Goal: Task Accomplishment & Management: Use online tool/utility

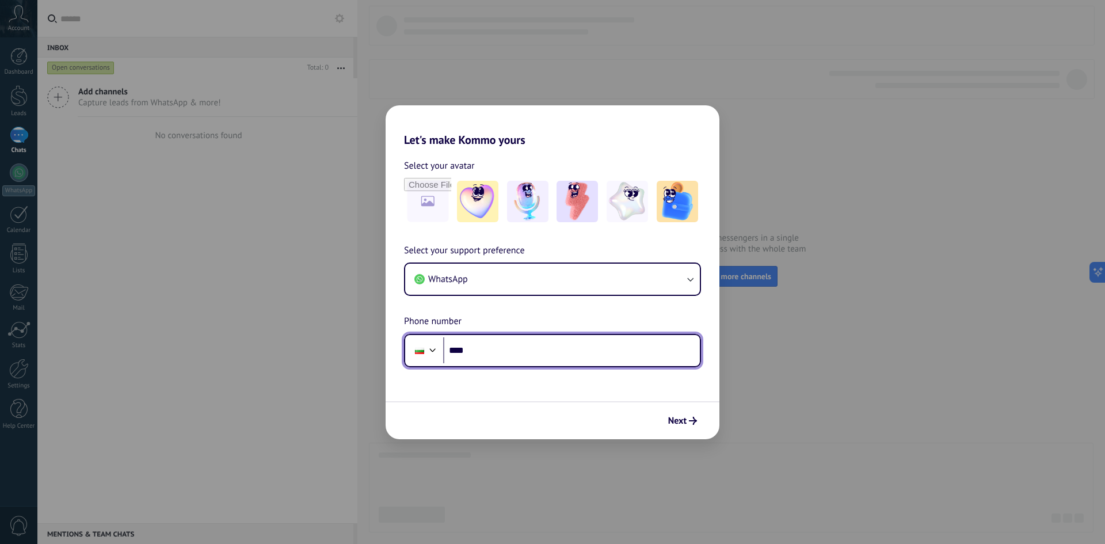
click at [430, 355] on div at bounding box center [433, 349] width 14 height 14
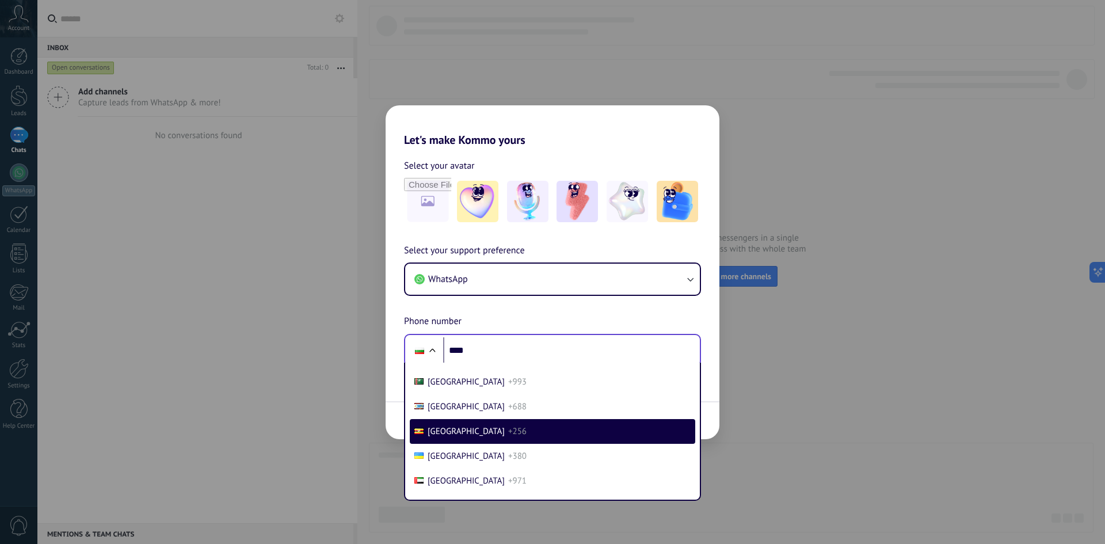
scroll to position [4878, 0]
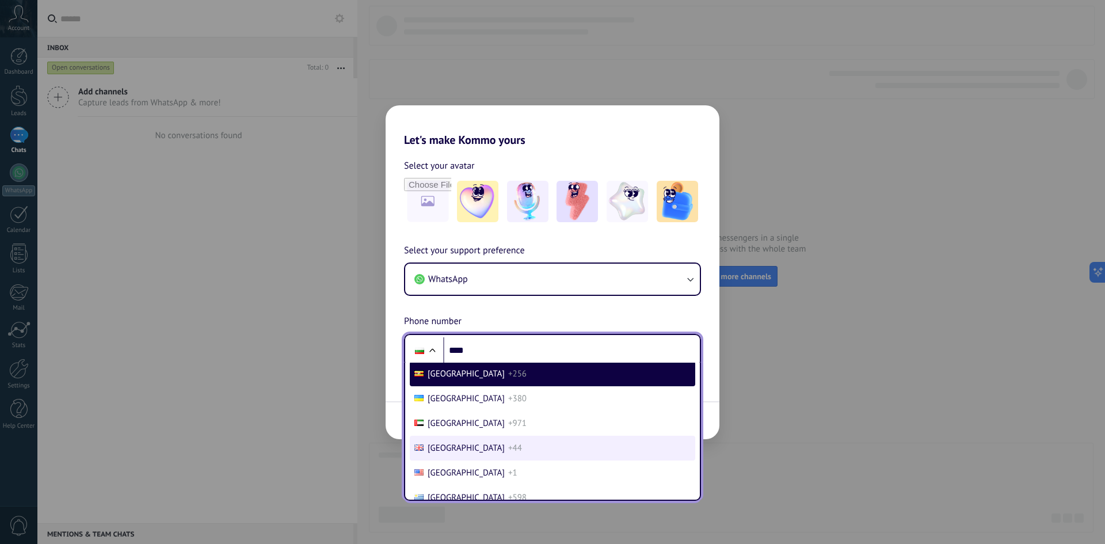
click at [469, 444] on span "[GEOGRAPHIC_DATA]" at bounding box center [466, 448] width 77 height 11
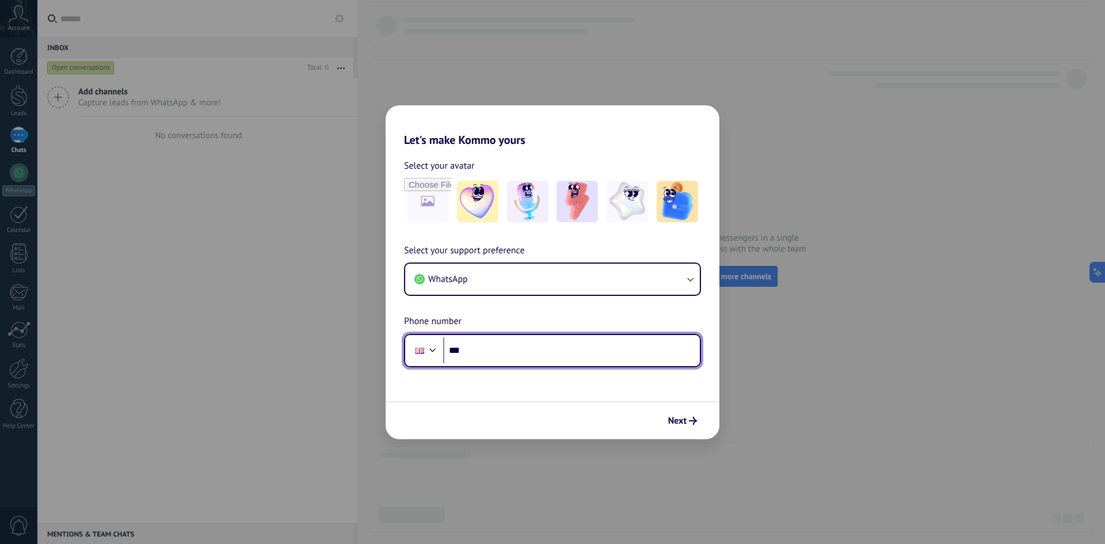
click at [534, 347] on input "****" at bounding box center [571, 350] width 257 height 26
paste input "**********"
type input "**********"
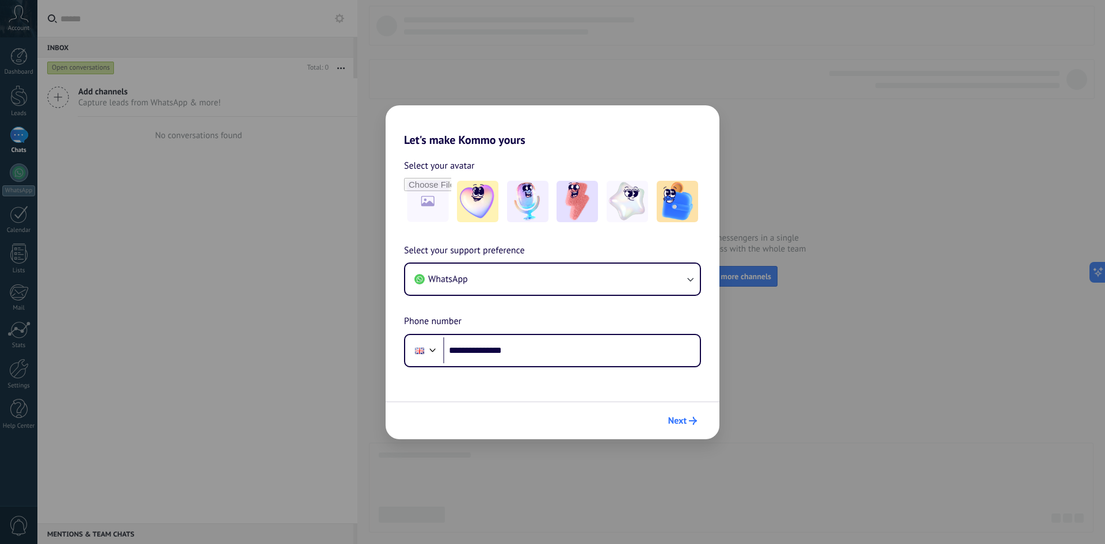
click at [674, 424] on span "Next" at bounding box center [677, 421] width 18 height 8
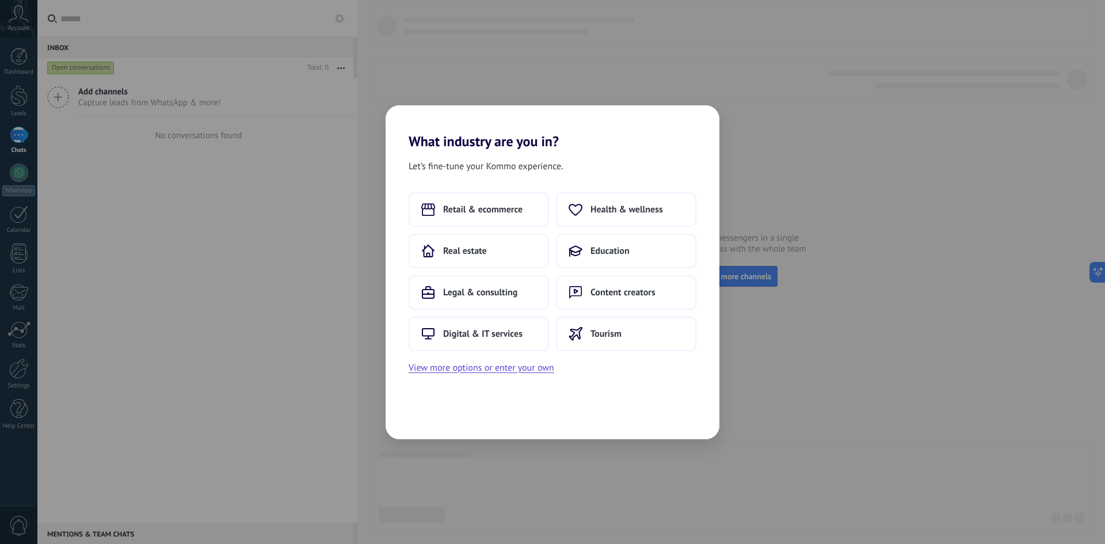
scroll to position [0, 0]
click at [497, 212] on span "Retail & ecommerce" at bounding box center [482, 210] width 79 height 12
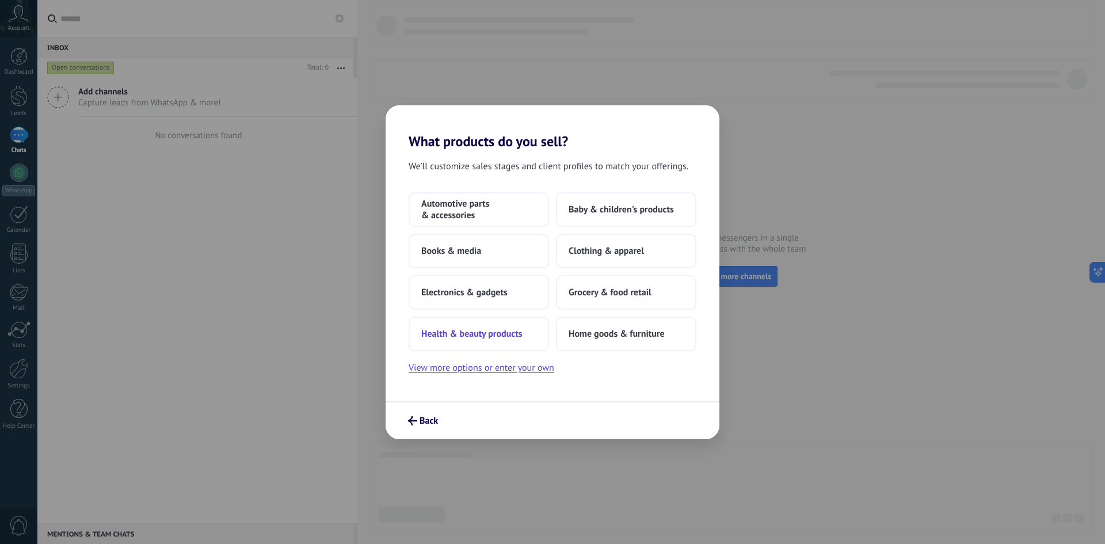
click at [522, 340] on button "Health & beauty products" at bounding box center [479, 334] width 140 height 35
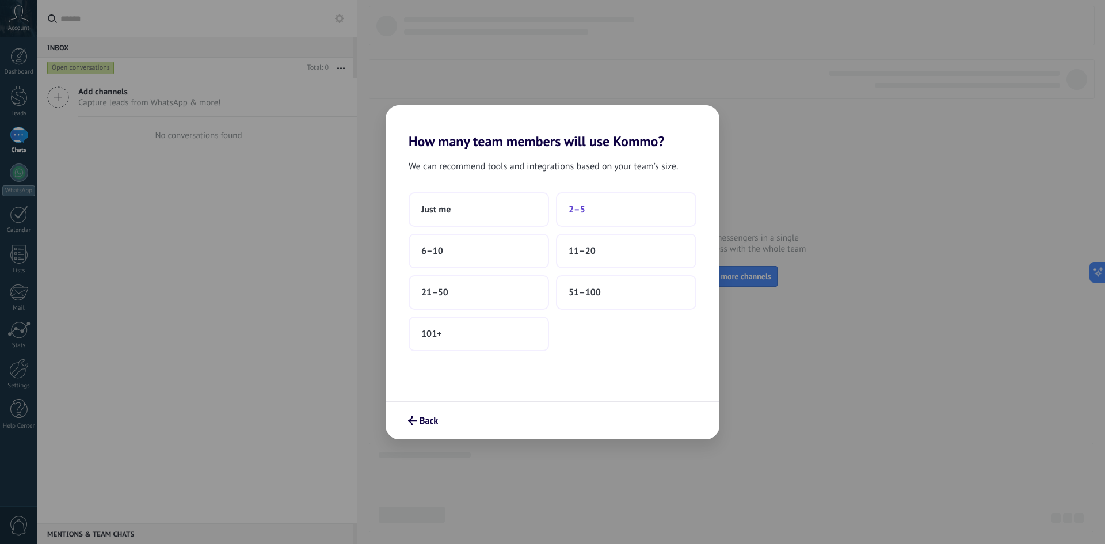
click at [580, 210] on span "2–5" at bounding box center [577, 210] width 17 height 12
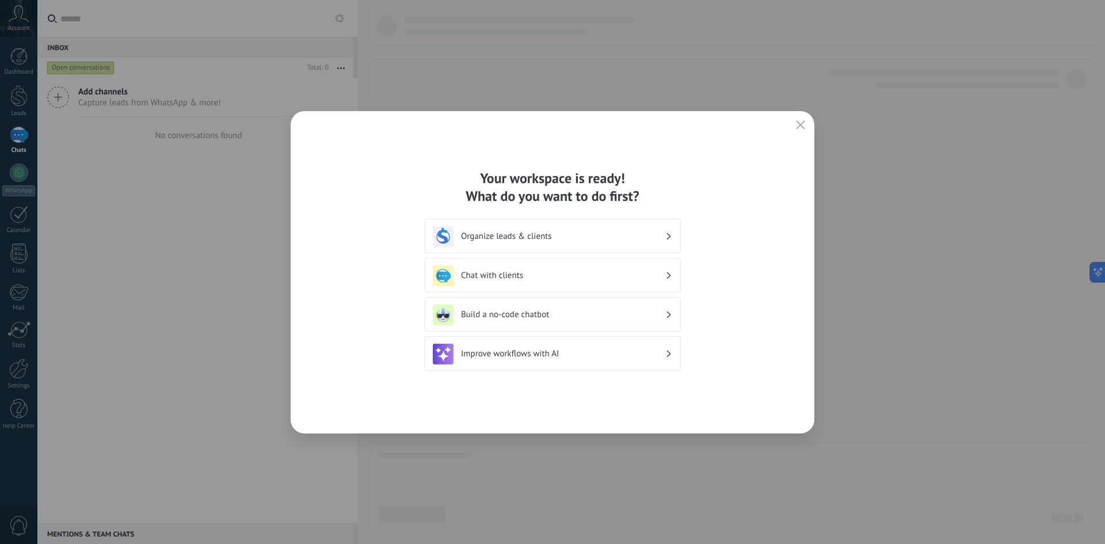
click at [583, 275] on h3 "Chat with clients" at bounding box center [563, 275] width 204 height 11
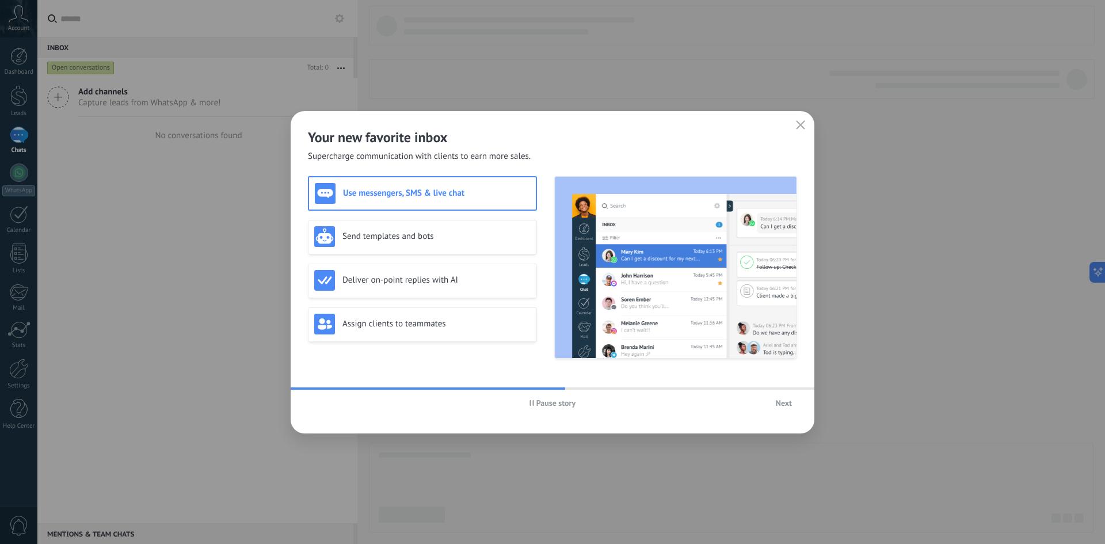
click at [787, 406] on span "Next" at bounding box center [784, 403] width 16 height 8
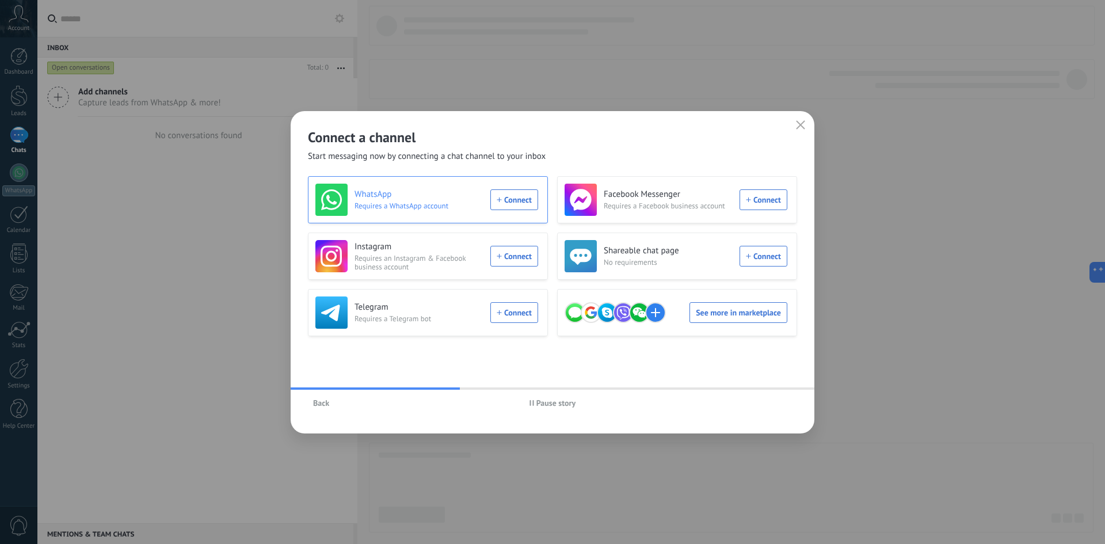
click at [529, 204] on div "WhatsApp Requires a WhatsApp account Connect" at bounding box center [427, 200] width 223 height 32
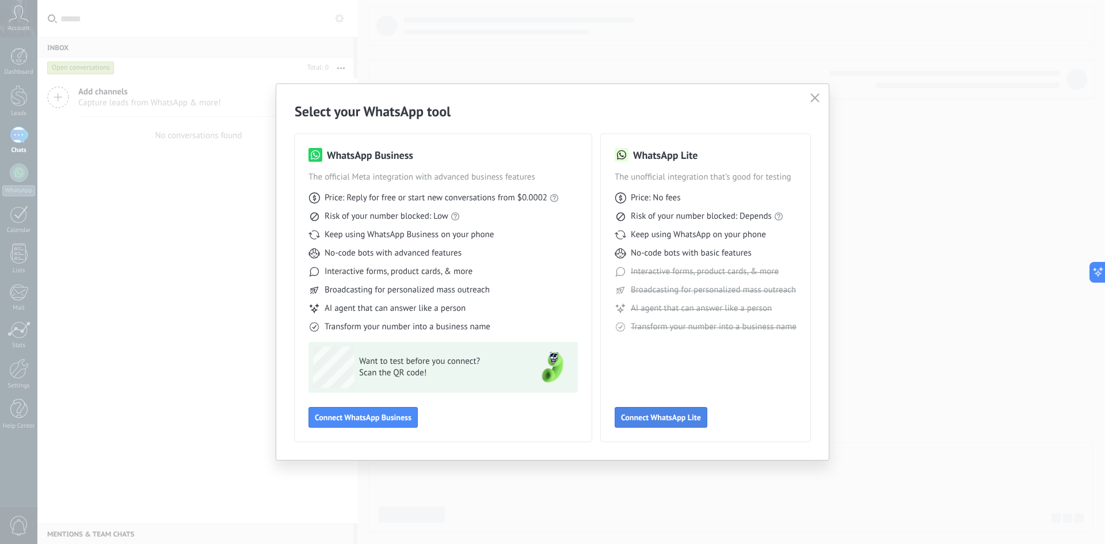
click at [666, 415] on span "Connect WhatsApp Lite" at bounding box center [661, 417] width 80 height 8
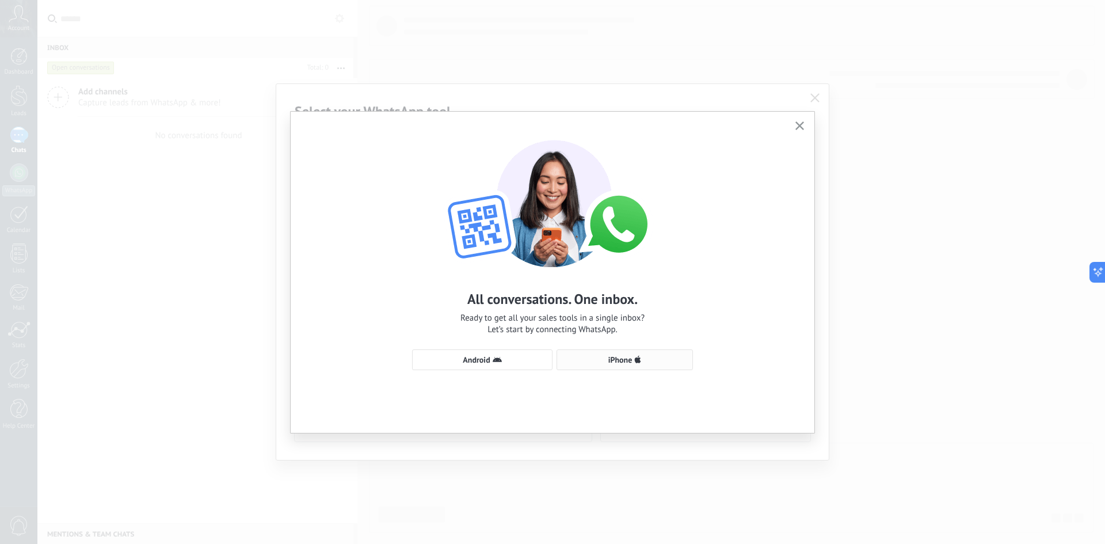
click at [627, 364] on span "iPhone" at bounding box center [621, 360] width 24 height 8
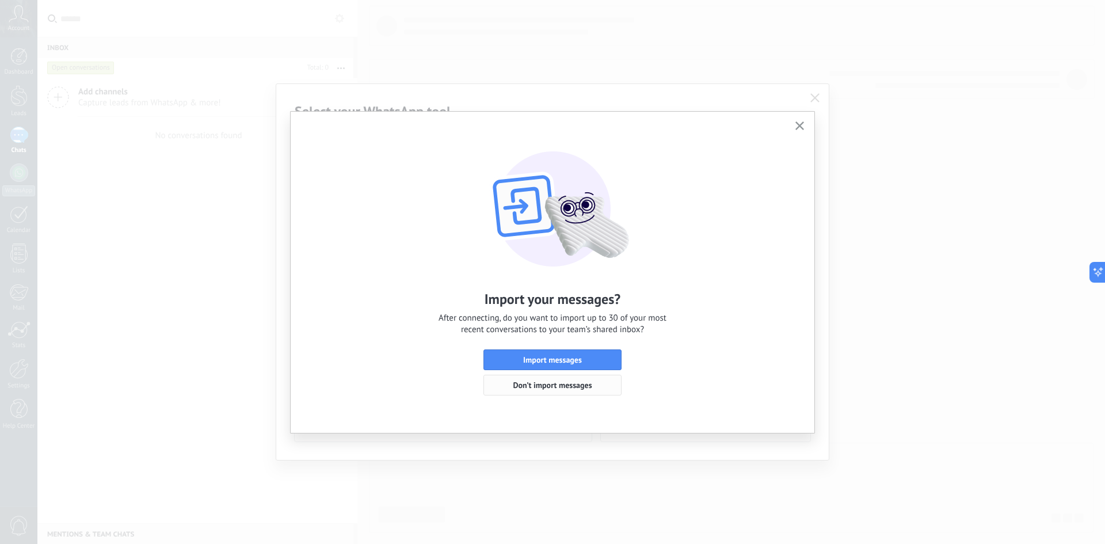
click at [602, 386] on span "Don’t import messages" at bounding box center [553, 385] width 126 height 8
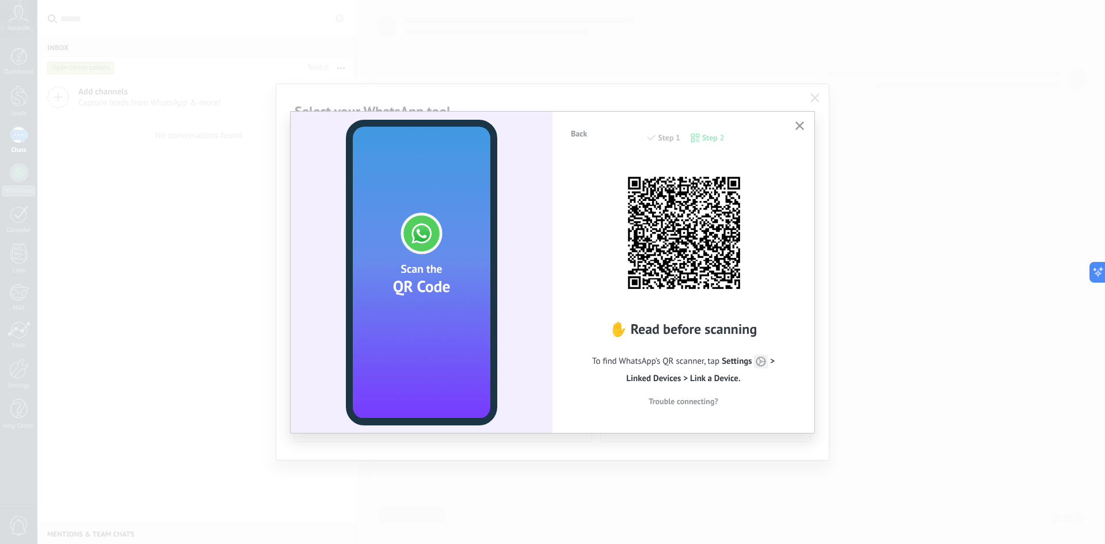
click at [580, 203] on div "✋ Read before scanning To find WhatsApp’s QR scanner, tap Settings > Linked Dev…" at bounding box center [683, 286] width 227 height 257
click at [709, 405] on span "Trouble connecting?" at bounding box center [684, 401] width 70 height 8
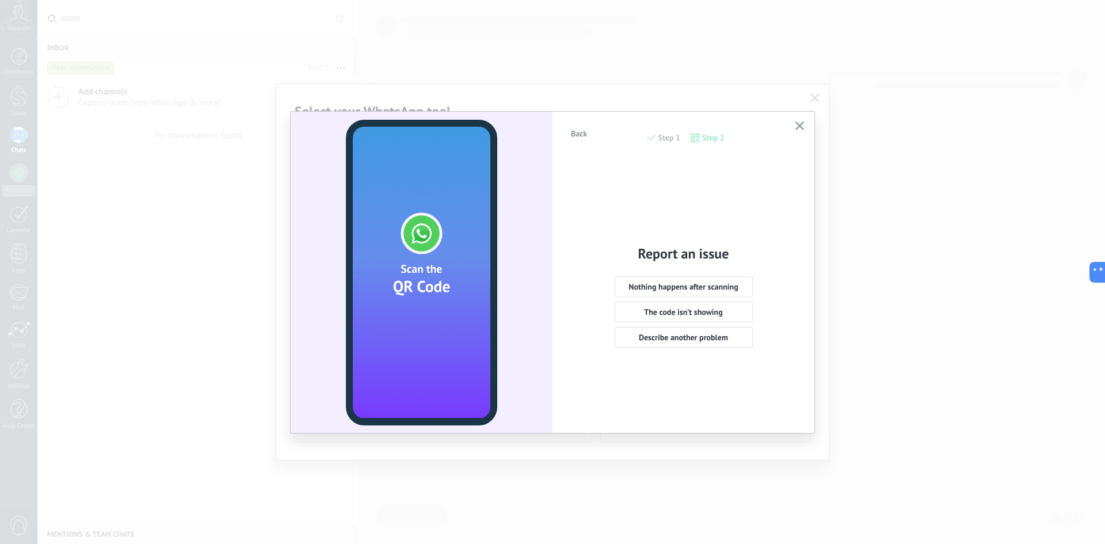
click at [800, 127] on use "button" at bounding box center [800, 125] width 9 height 9
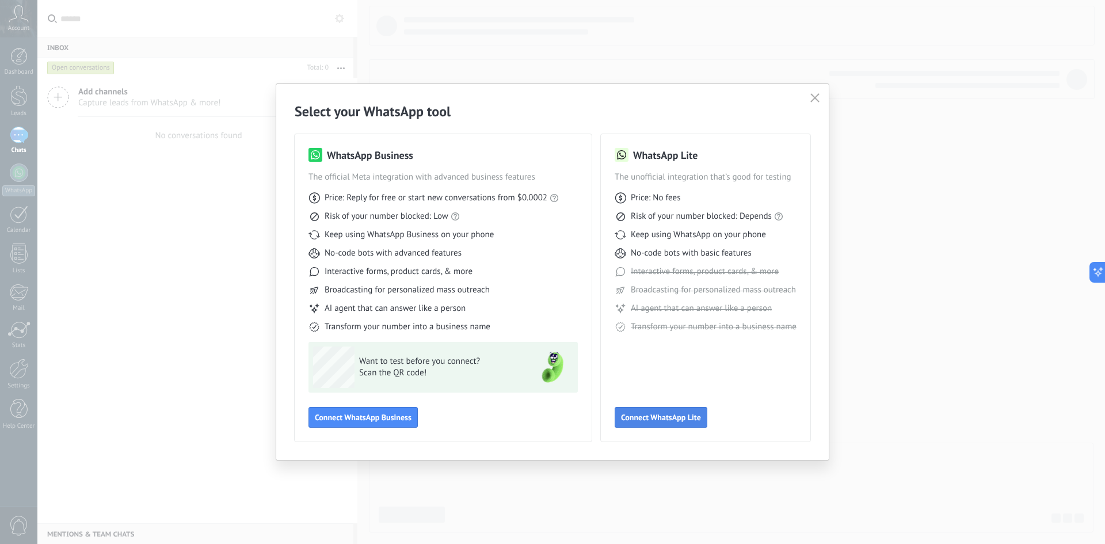
click at [668, 420] on span "Connect WhatsApp Lite" at bounding box center [661, 417] width 80 height 8
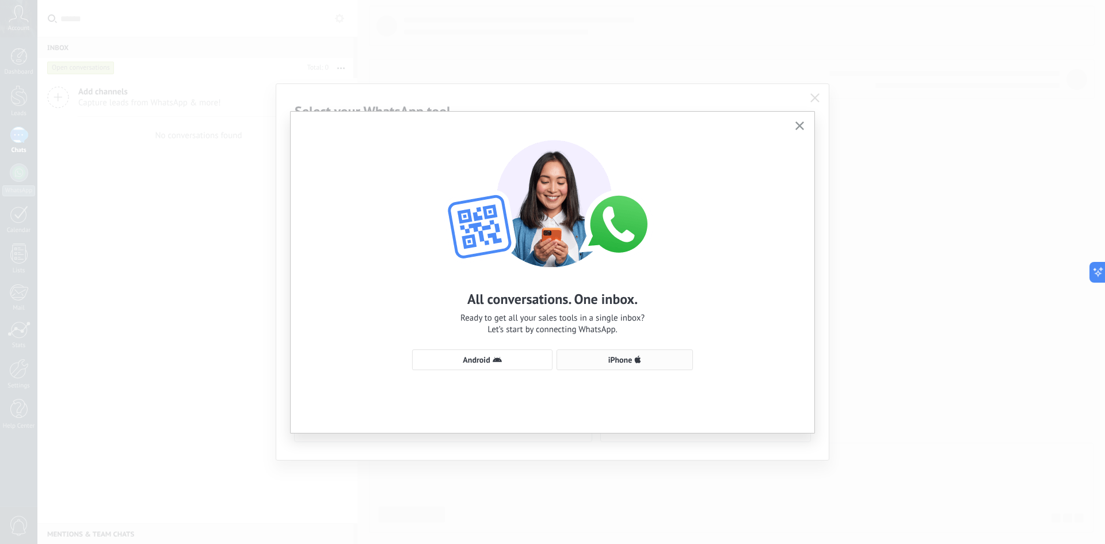
click at [630, 366] on button "iPhone" at bounding box center [625, 359] width 136 height 21
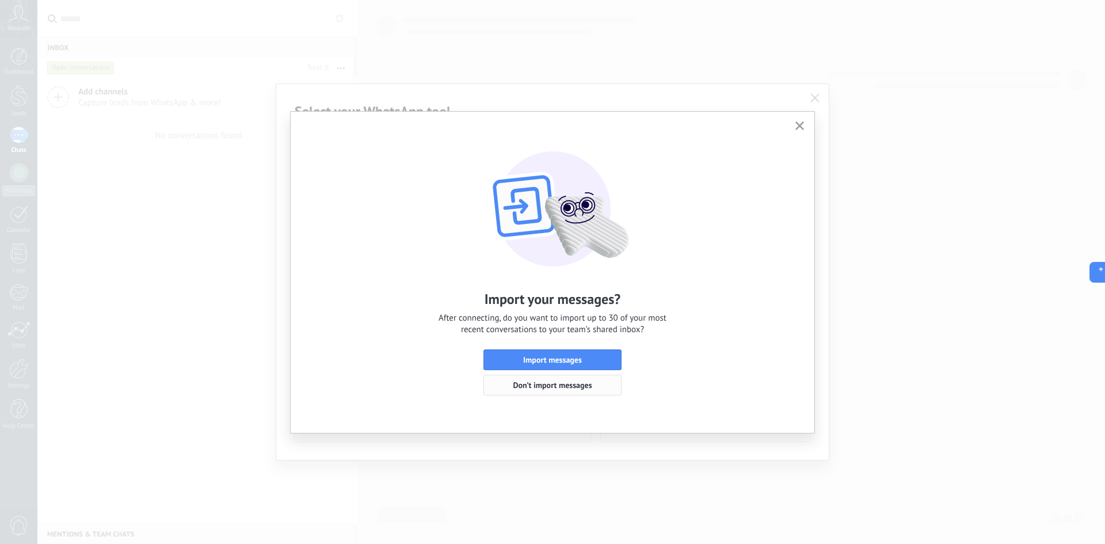
click at [555, 381] on span "Don’t import messages" at bounding box center [552, 385] width 79 height 8
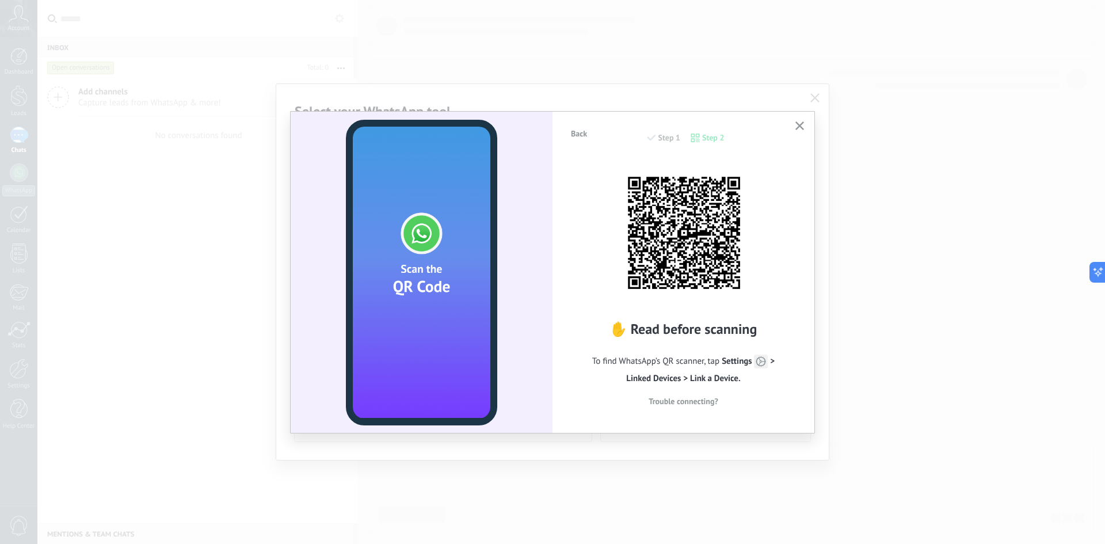
click at [338, 217] on div at bounding box center [422, 272] width 262 height 321
click at [705, 398] on span "Trouble connecting?" at bounding box center [684, 401] width 70 height 8
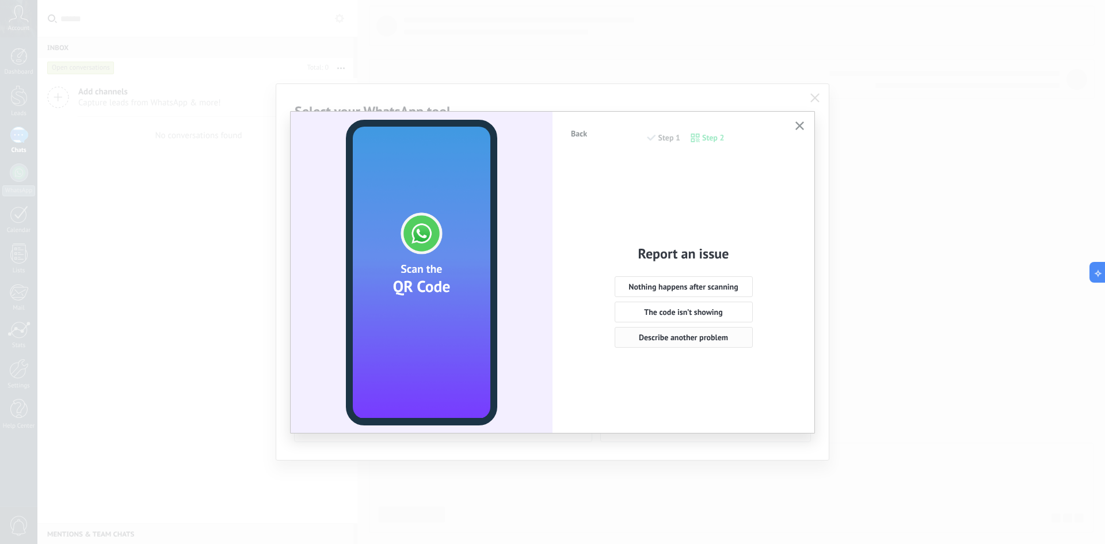
click at [725, 335] on span "Describe another problem" at bounding box center [683, 337] width 89 height 8
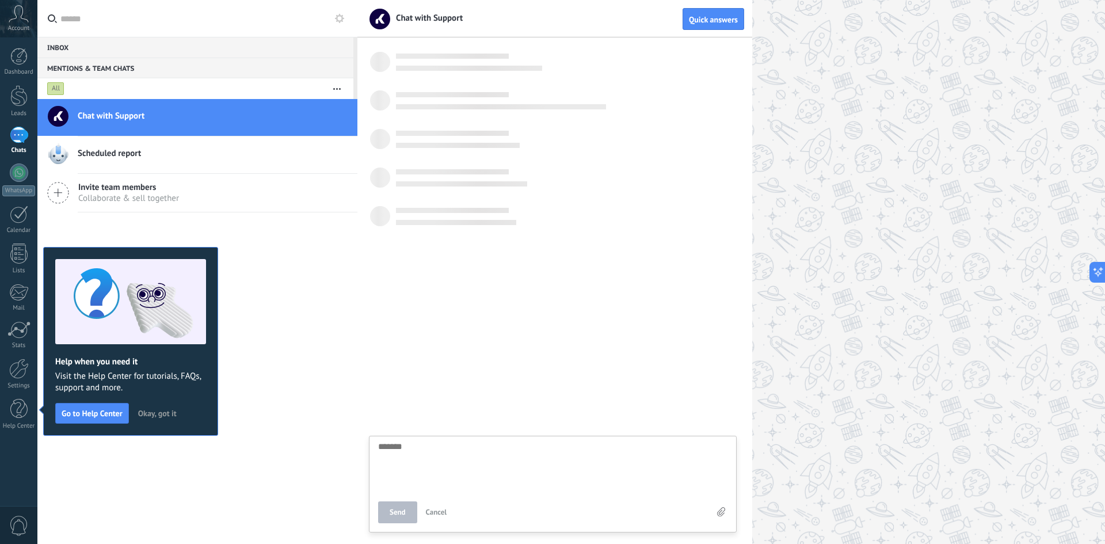
scroll to position [11, 0]
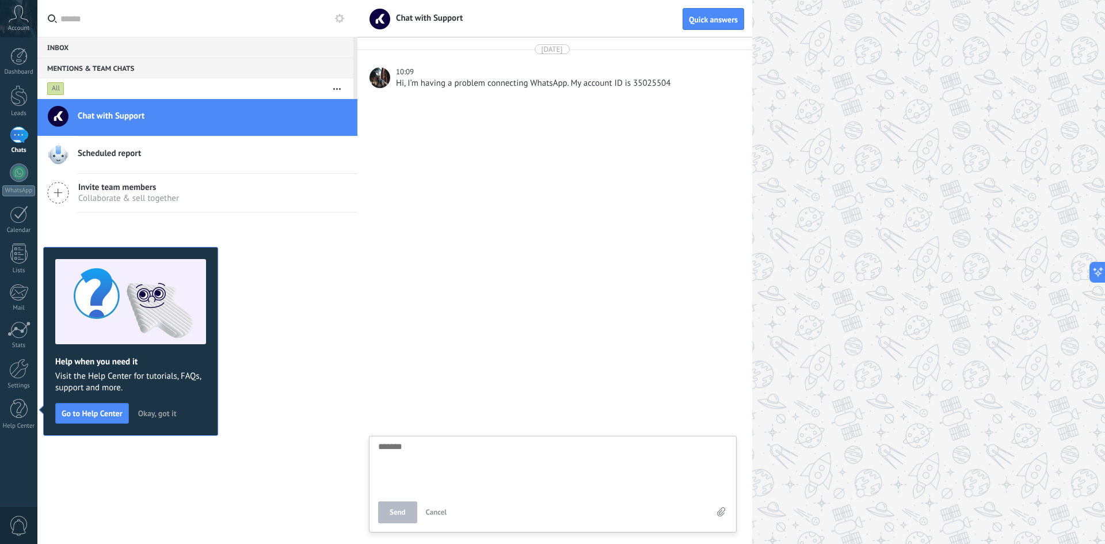
click at [159, 414] on span "Okay, got it" at bounding box center [157, 413] width 39 height 8
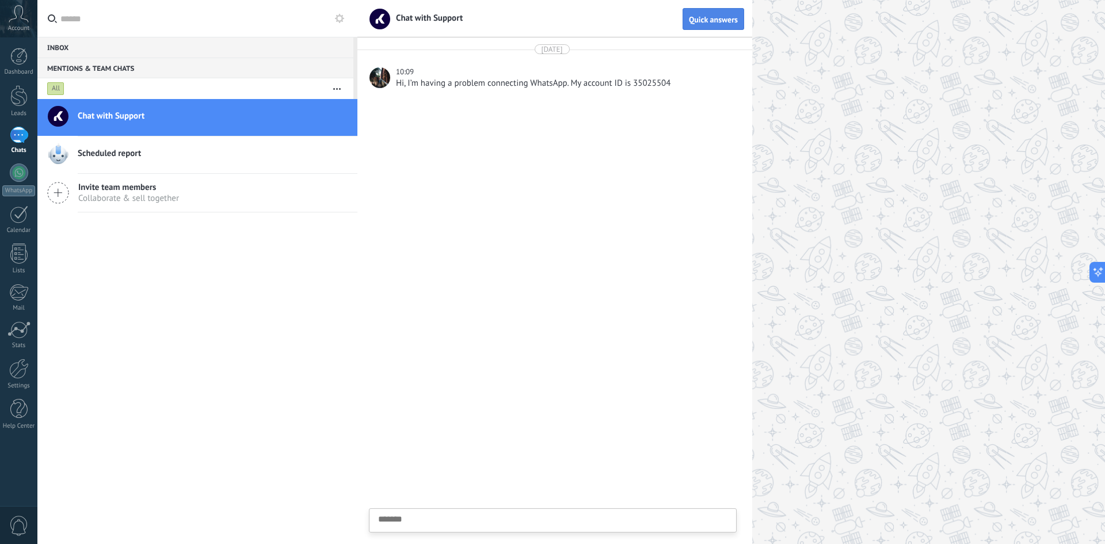
click at [700, 24] on span "Quick answers" at bounding box center [713, 20] width 49 height 8
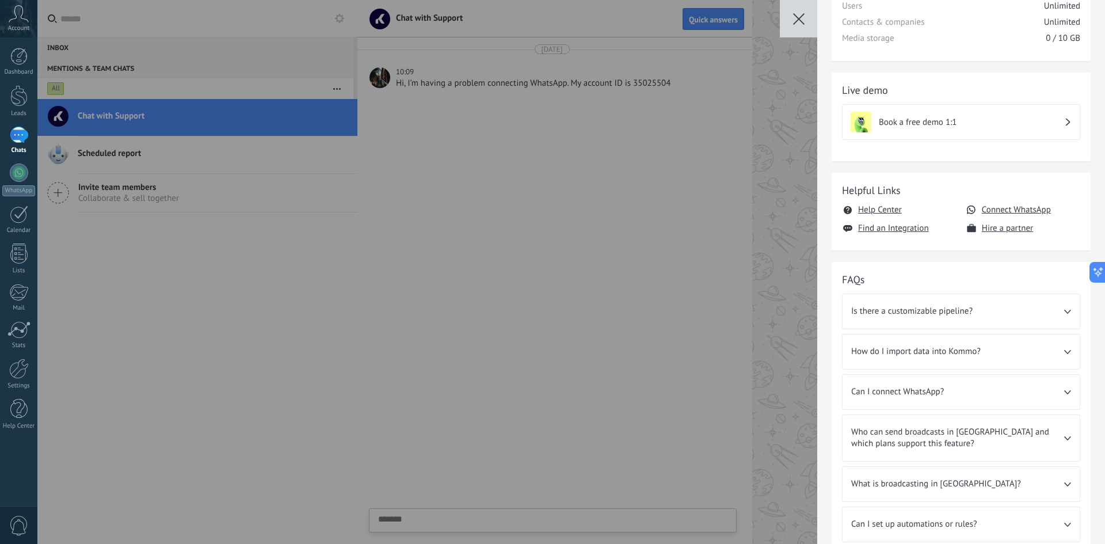
scroll to position [115, 0]
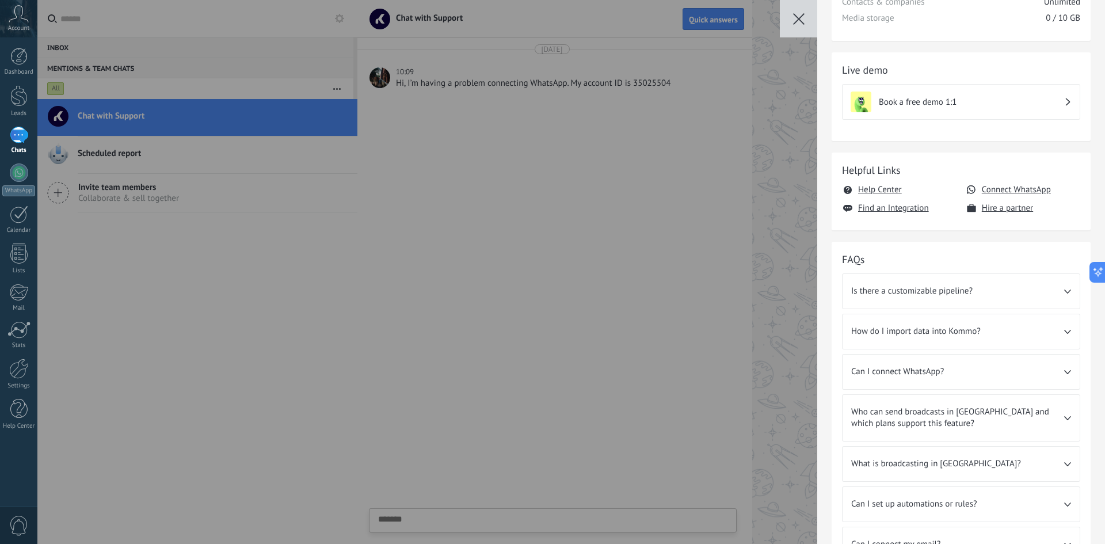
click at [948, 379] on div "Can I connect WhatsApp?" at bounding box center [961, 372] width 237 height 35
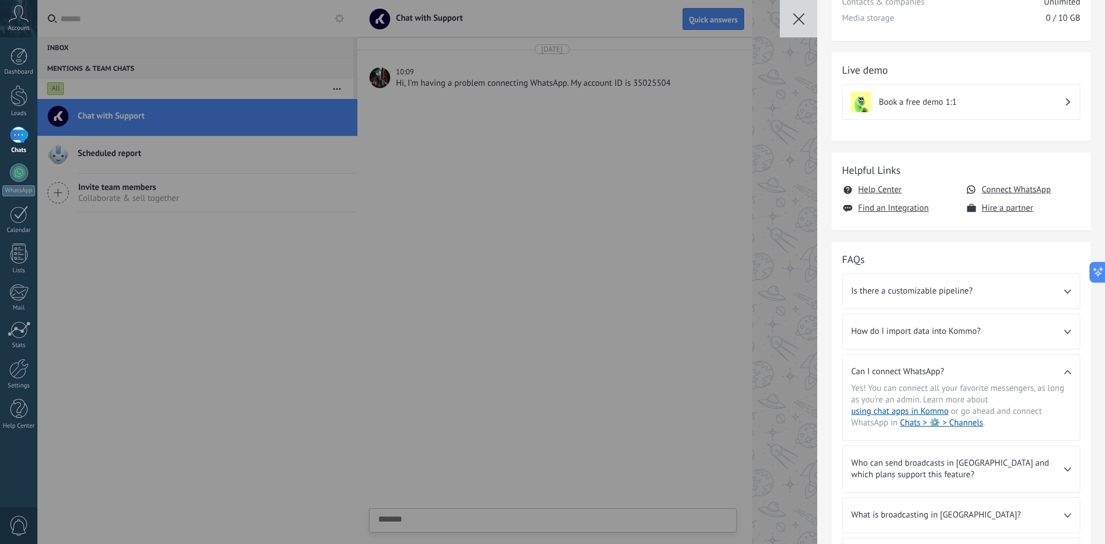
click at [662, 271] on div "💎 Trial in progress Days left 14 Leads Unlimited Users Unlimited Contacts & com…" at bounding box center [571, 272] width 1068 height 544
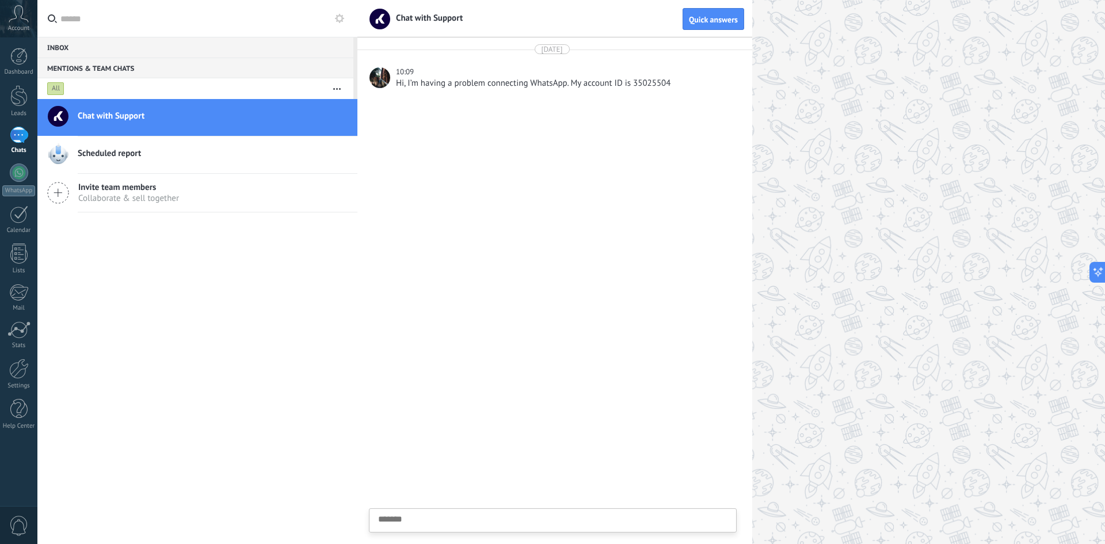
click at [340, 19] on icon at bounding box center [339, 18] width 9 height 9
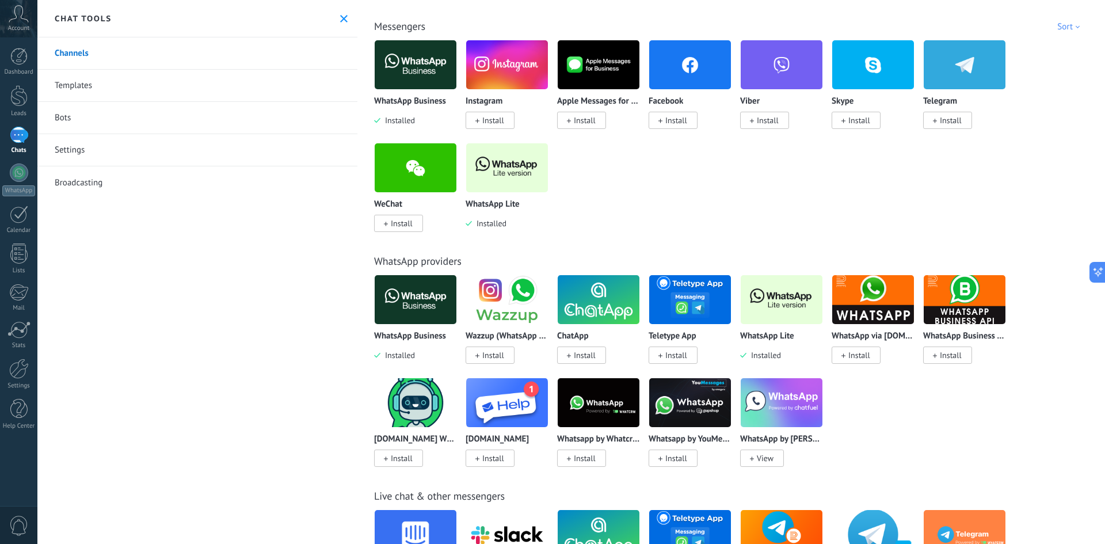
scroll to position [173, 0]
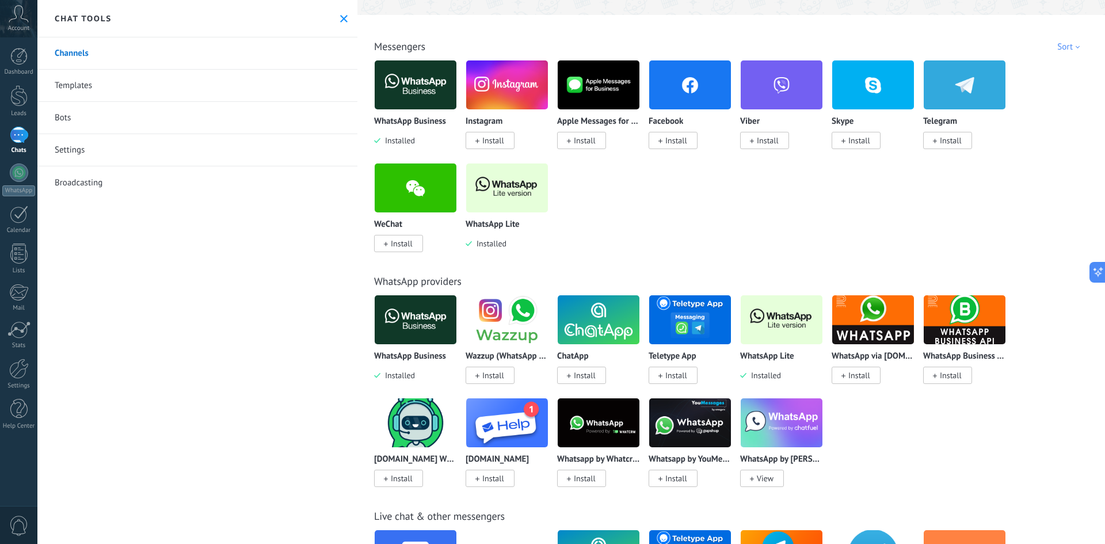
click at [308, 381] on div "Channels Templates Bots Settings Broadcasting" at bounding box center [197, 290] width 320 height 507
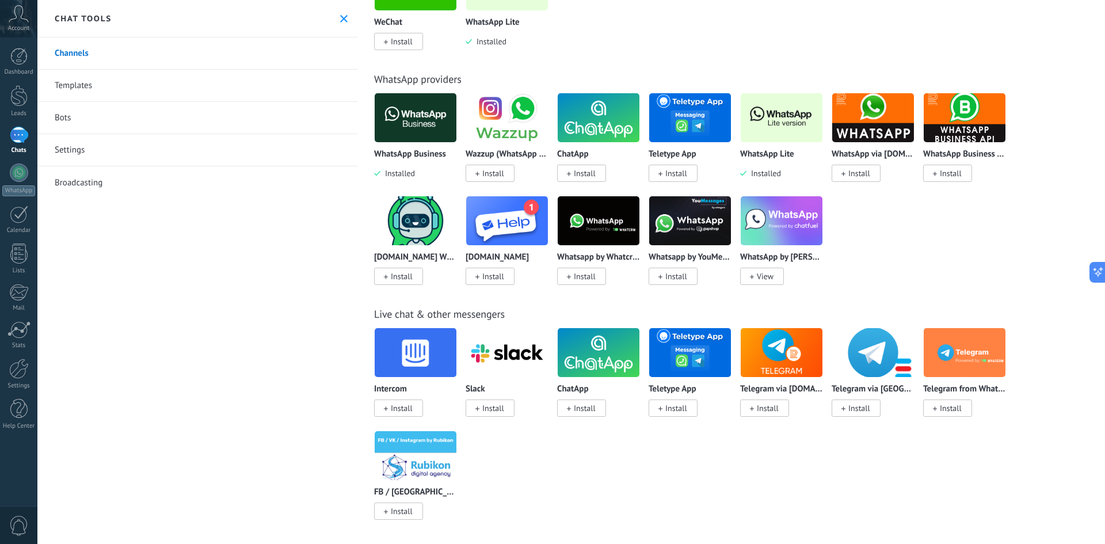
scroll to position [355, 0]
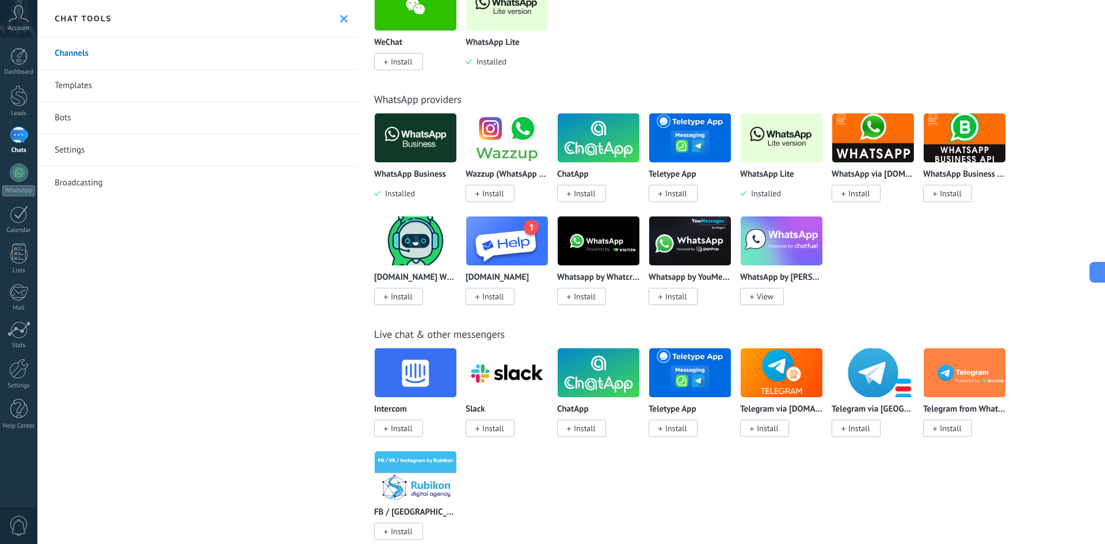
click at [682, 195] on span "Install" at bounding box center [677, 193] width 22 height 10
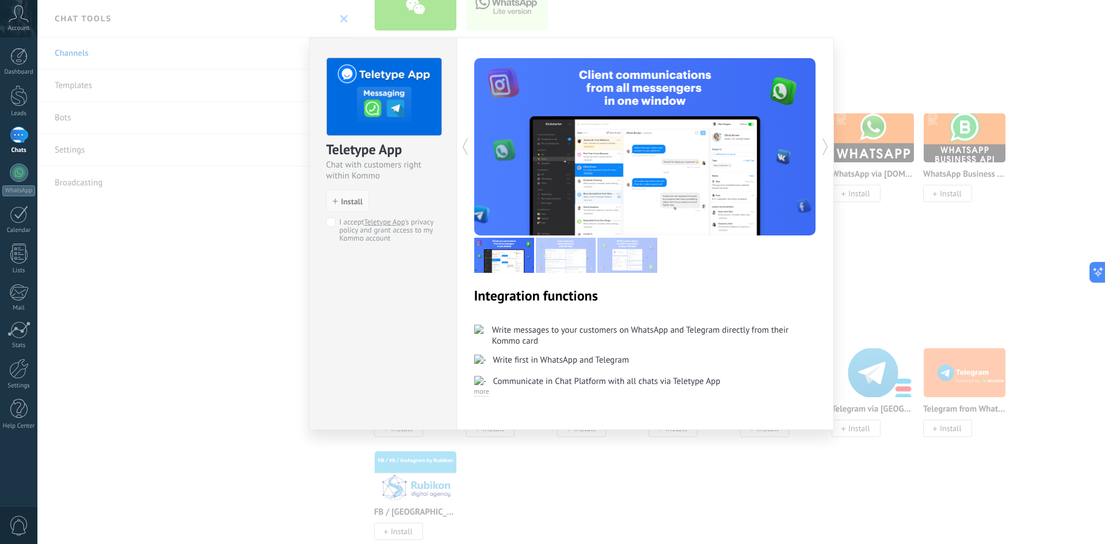
click at [350, 202] on span "Install" at bounding box center [352, 201] width 22 height 8
click at [344, 200] on span "Install" at bounding box center [352, 201] width 22 height 8
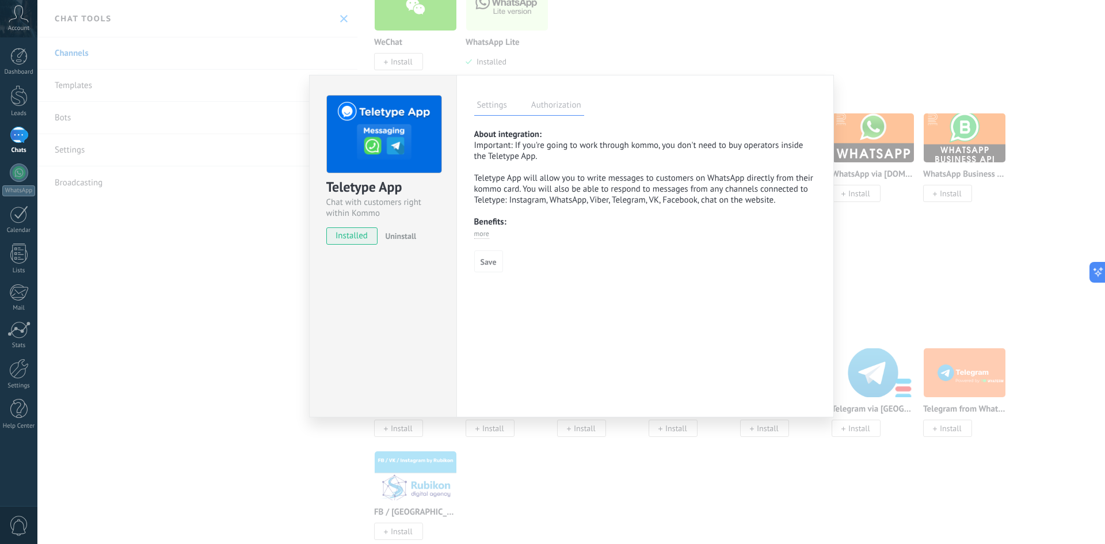
click at [542, 107] on label "Authorization" at bounding box center [557, 106] width 56 height 17
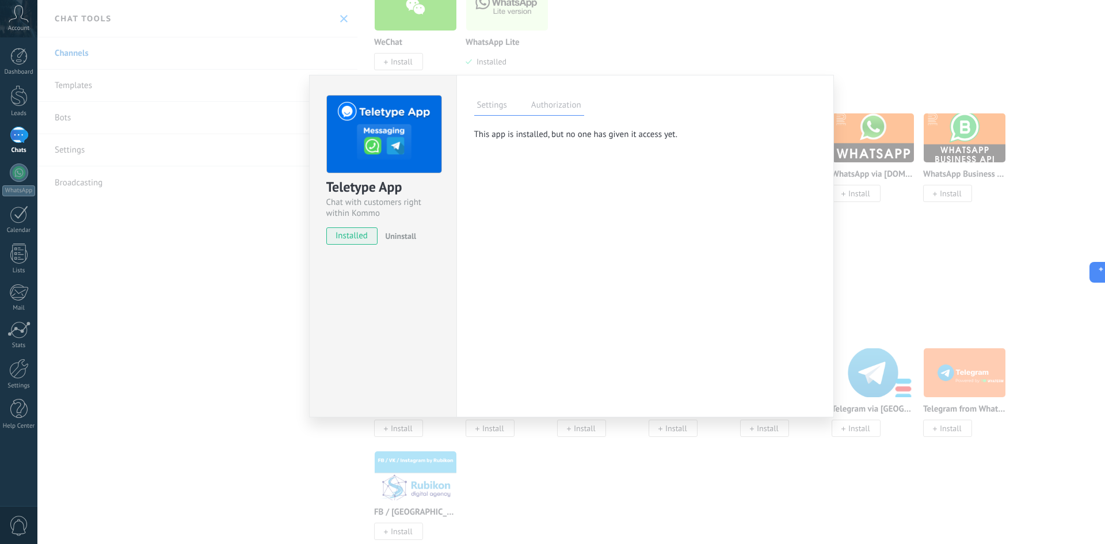
click at [506, 115] on div "Settings Authorization" at bounding box center [529, 106] width 110 height 20
click at [497, 108] on label "Settings" at bounding box center [492, 106] width 36 height 17
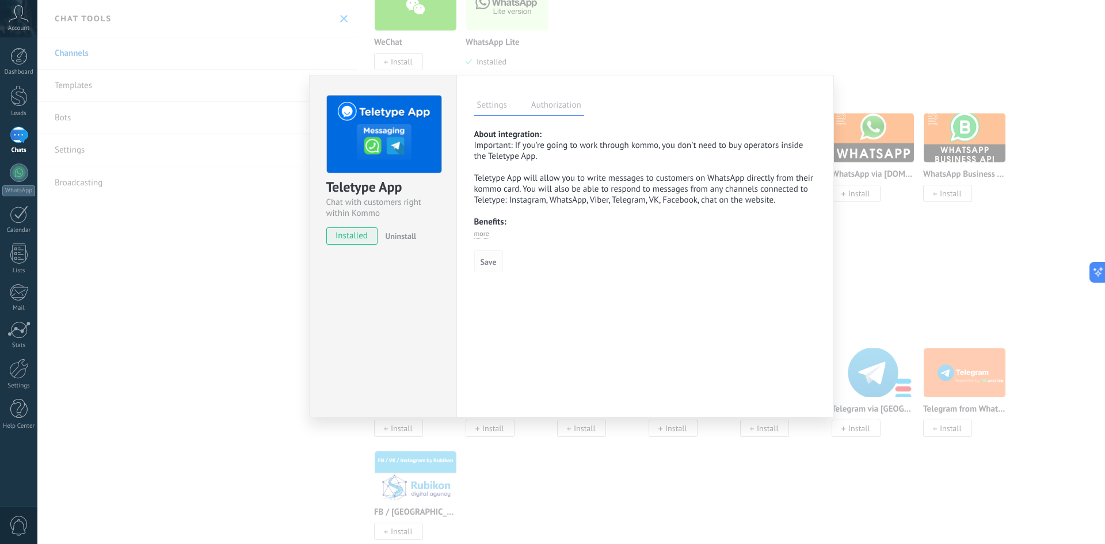
click at [489, 264] on span "Save" at bounding box center [489, 262] width 16 height 8
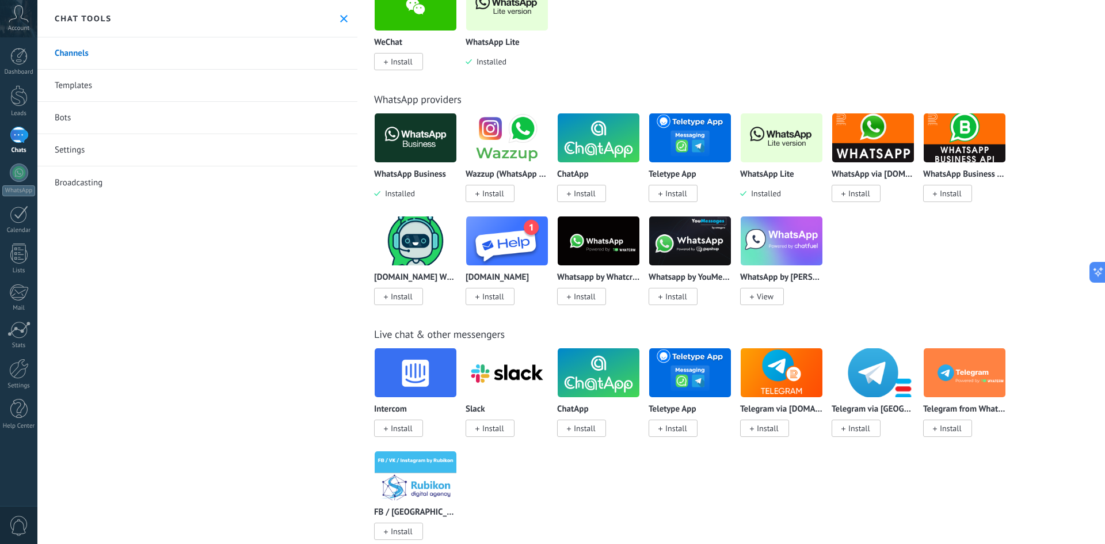
click at [694, 142] on img at bounding box center [690, 138] width 82 height 56
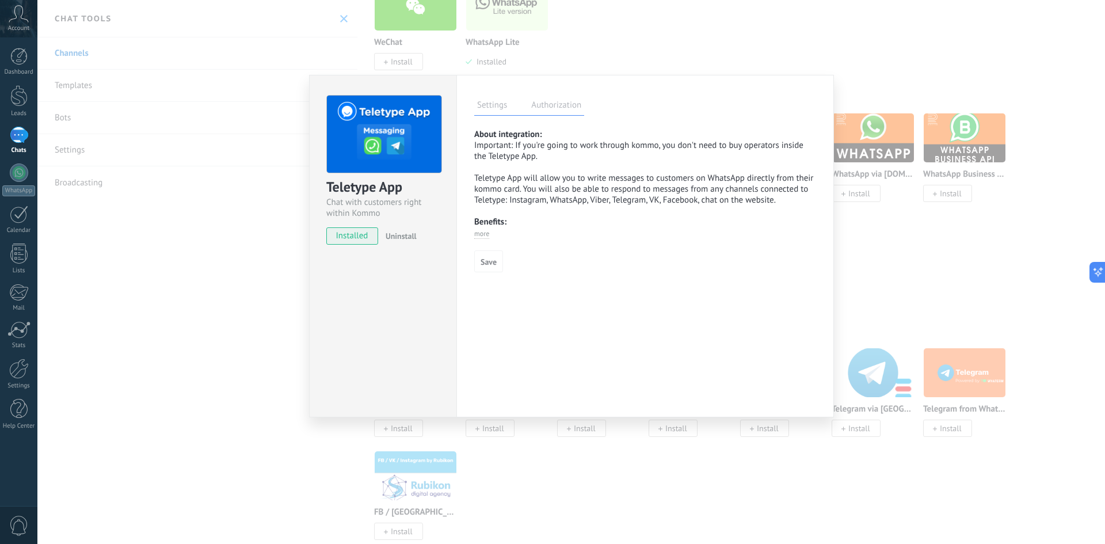
click at [360, 237] on span "installed" at bounding box center [352, 235] width 51 height 17
click at [558, 109] on label "Authorization" at bounding box center [557, 106] width 56 height 17
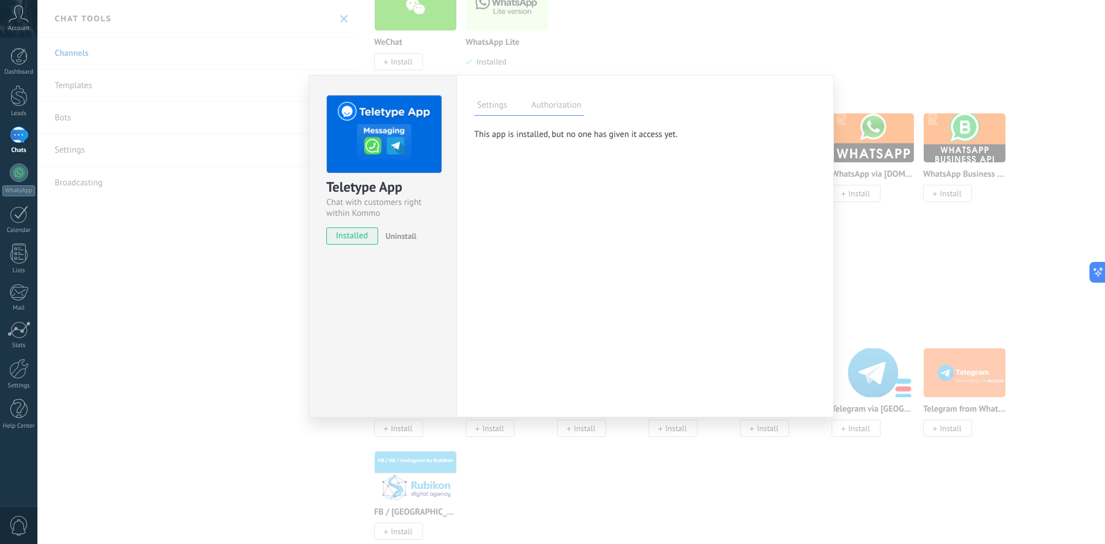
click at [503, 113] on label "Settings" at bounding box center [492, 106] width 36 height 17
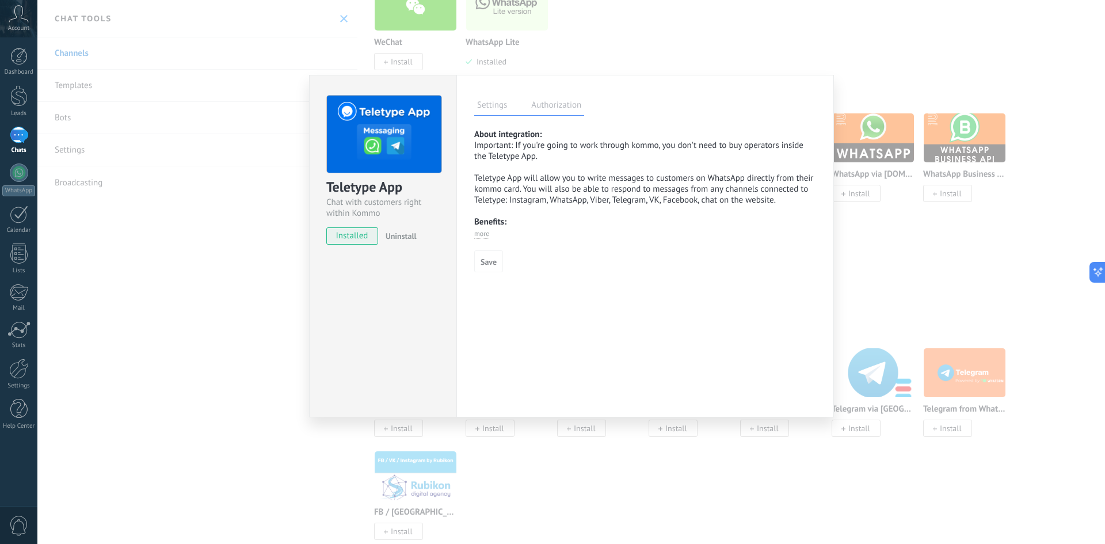
click at [558, 236] on div "About integration: Important: If you're going to work through kommo, you don't …" at bounding box center [645, 200] width 342 height 143
click at [482, 234] on span "more" at bounding box center [481, 234] width 15 height 9
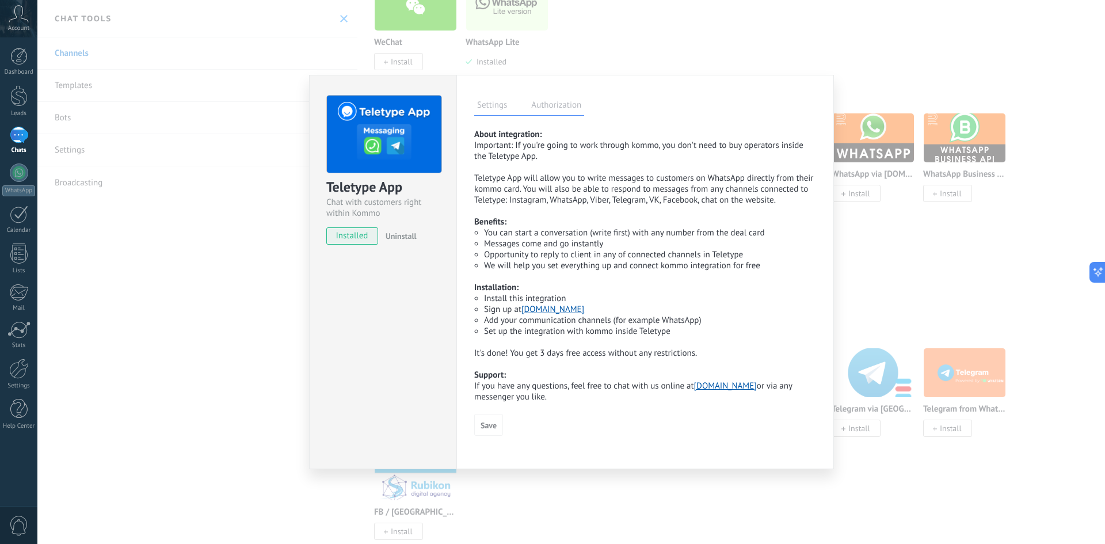
click at [554, 309] on link "teletype.app" at bounding box center [553, 309] width 63 height 11
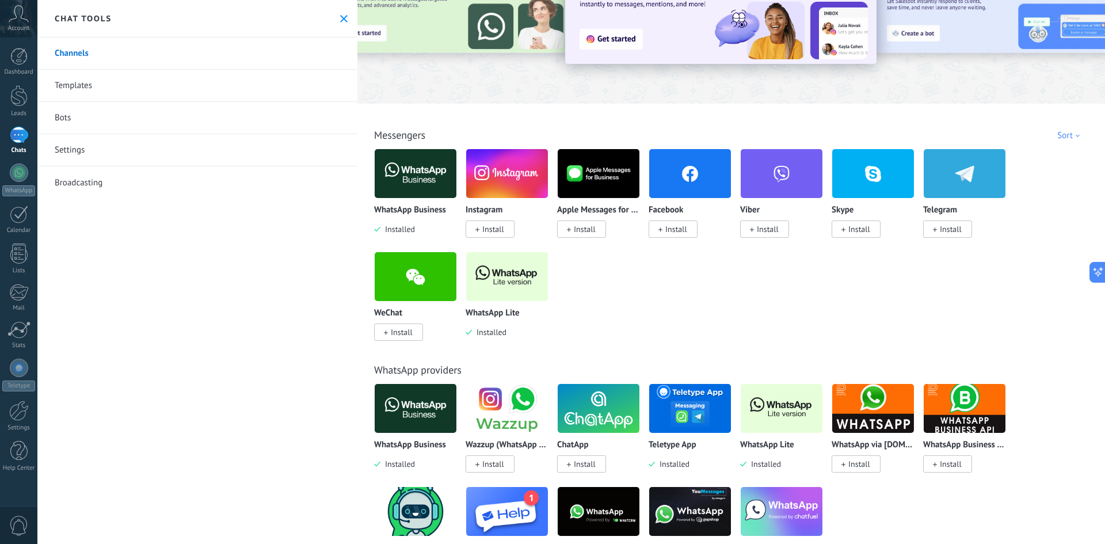
scroll to position [115, 0]
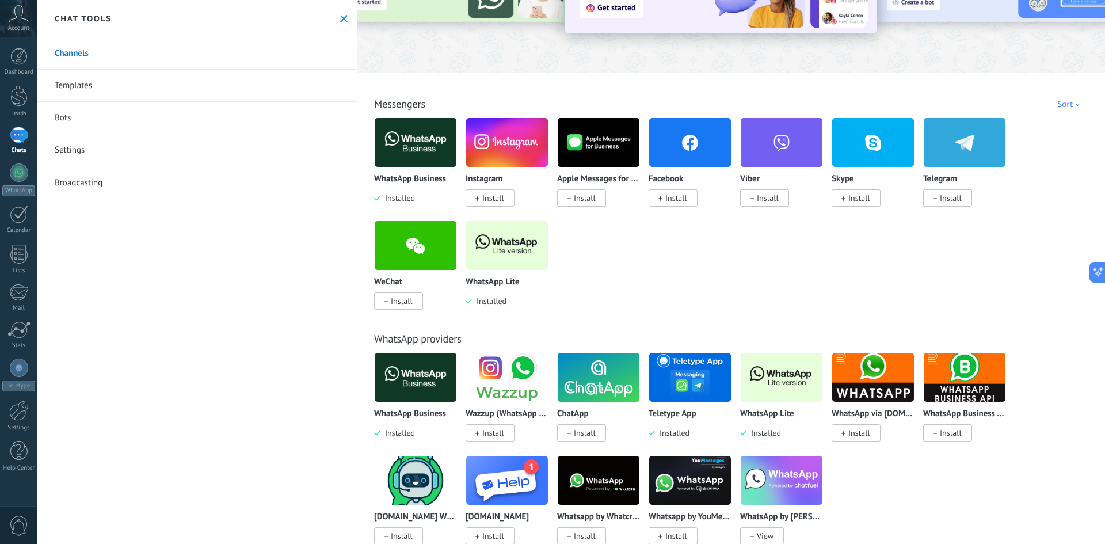
click at [427, 149] on img at bounding box center [416, 143] width 82 height 56
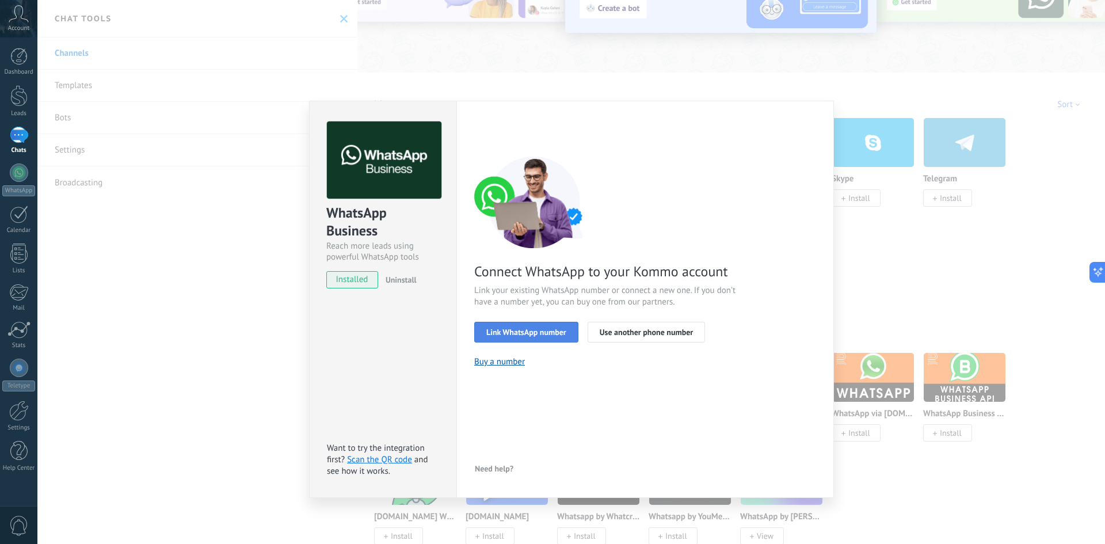
click at [543, 333] on span "Link WhatsApp number" at bounding box center [527, 332] width 80 height 8
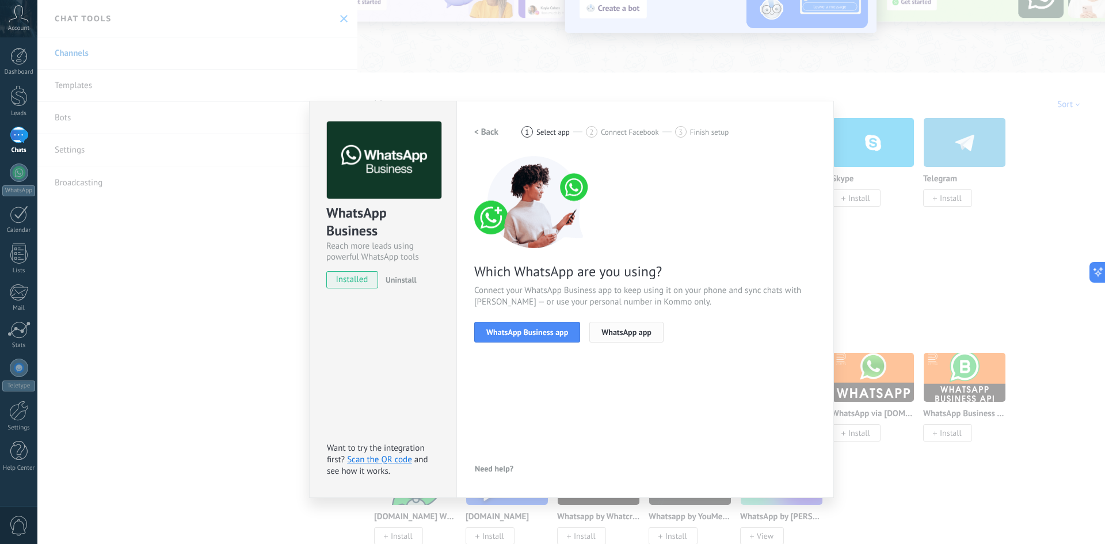
click at [630, 333] on span "WhatsApp app" at bounding box center [627, 332] width 50 height 8
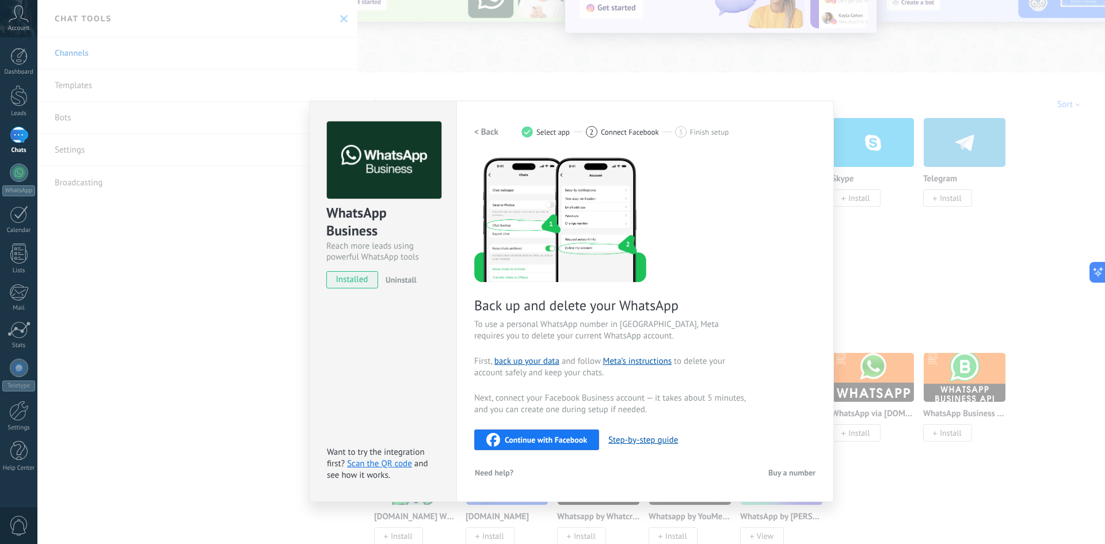
click at [492, 132] on h2 "< Back" at bounding box center [486, 132] width 24 height 11
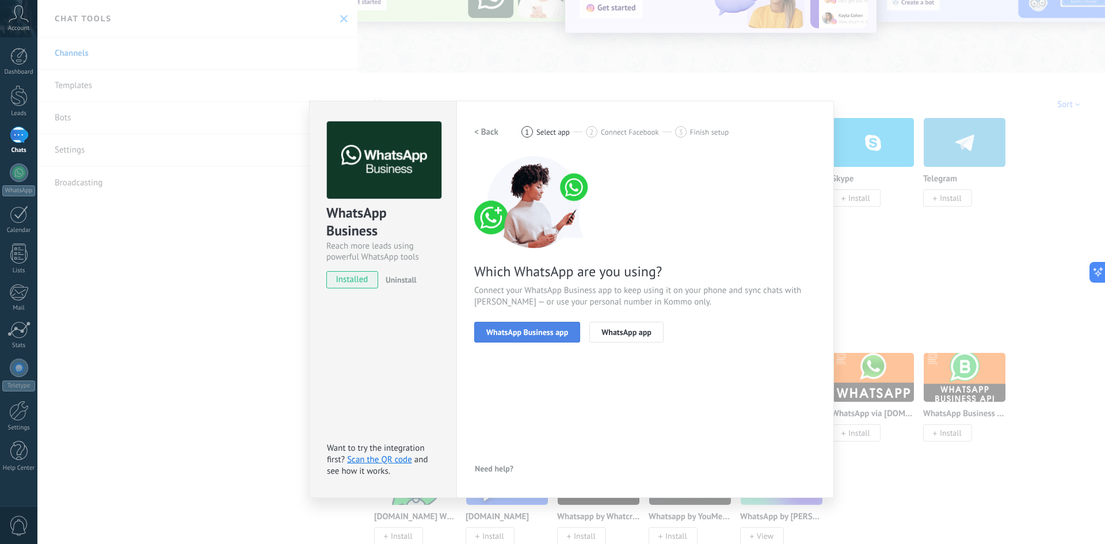
click at [530, 335] on span "WhatsApp Business app" at bounding box center [528, 332] width 82 height 8
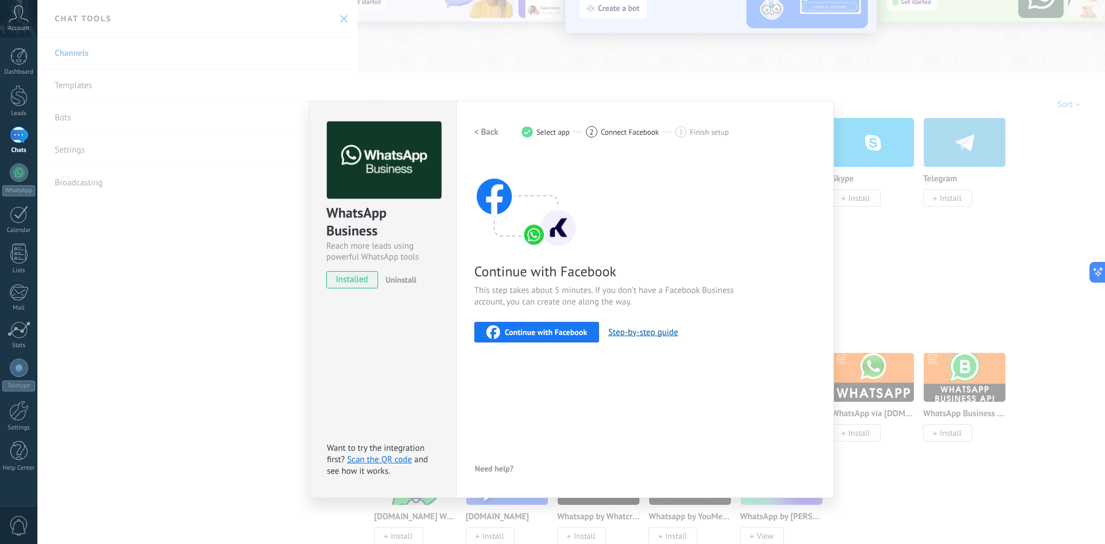
click at [489, 128] on h2 "< Back" at bounding box center [486, 132] width 24 height 11
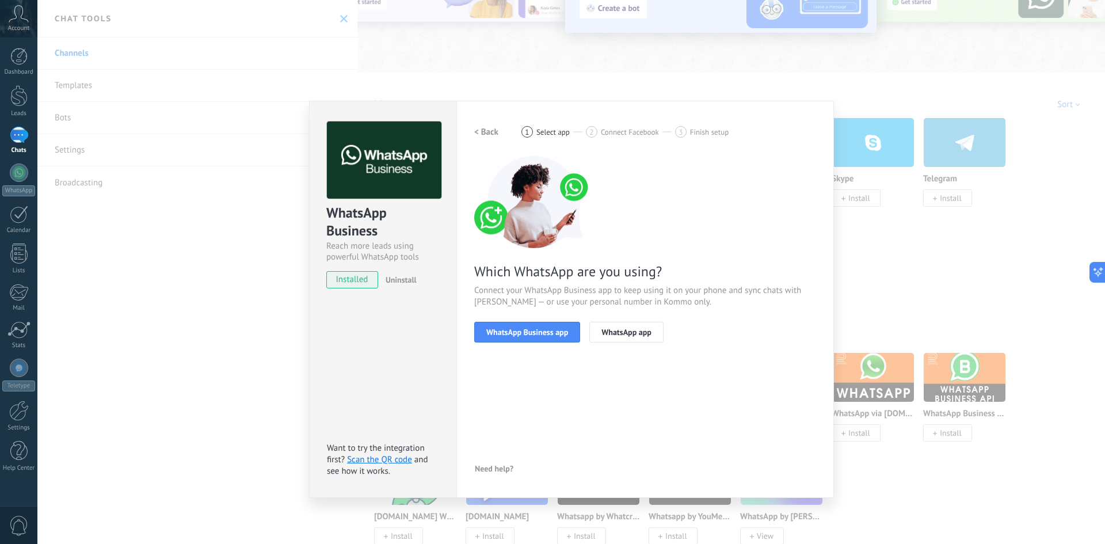
click at [489, 128] on h2 "< Back" at bounding box center [486, 132] width 24 height 11
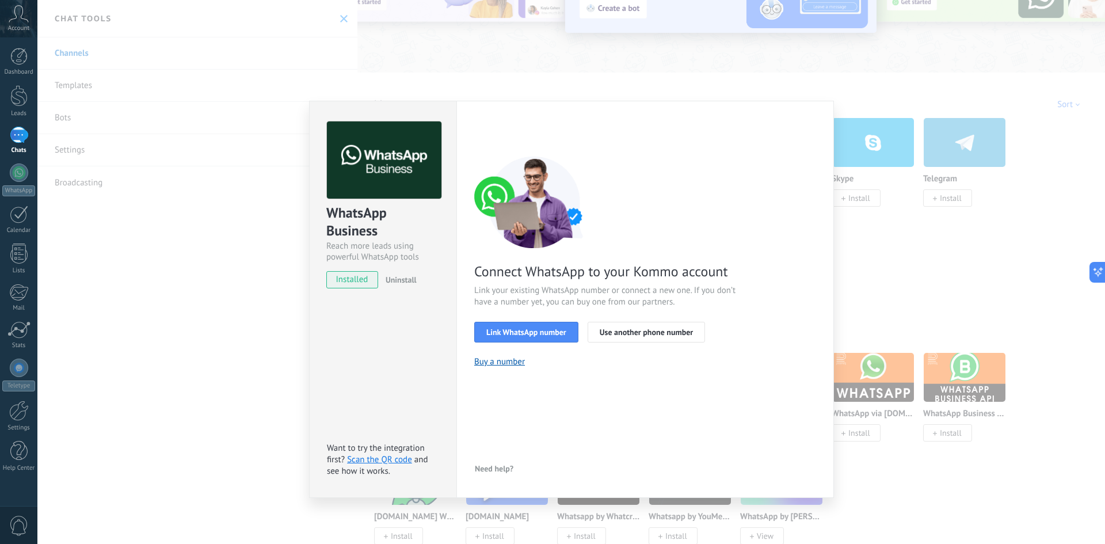
click at [907, 286] on div "WhatsApp Business Reach more leads using powerful WhatsApp tools installed Unin…" at bounding box center [571, 272] width 1068 height 544
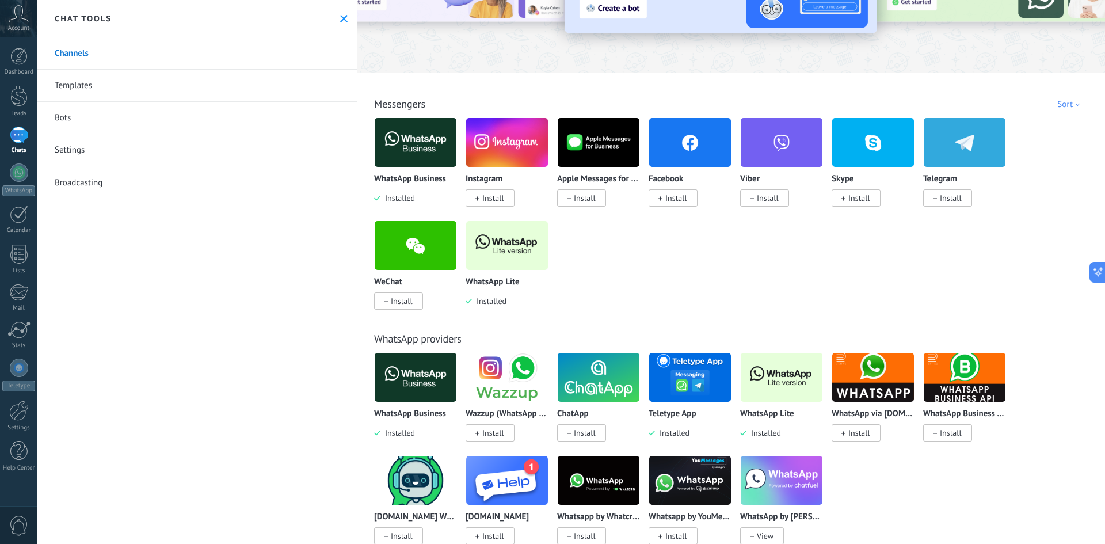
click at [500, 241] on img at bounding box center [507, 246] width 82 height 56
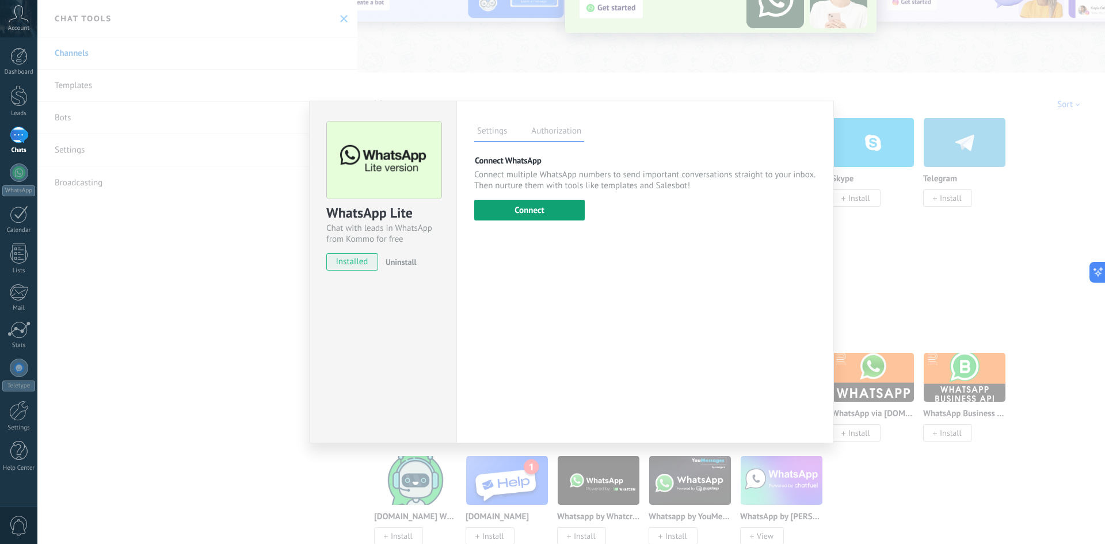
click at [563, 208] on button "Connect" at bounding box center [529, 210] width 111 height 21
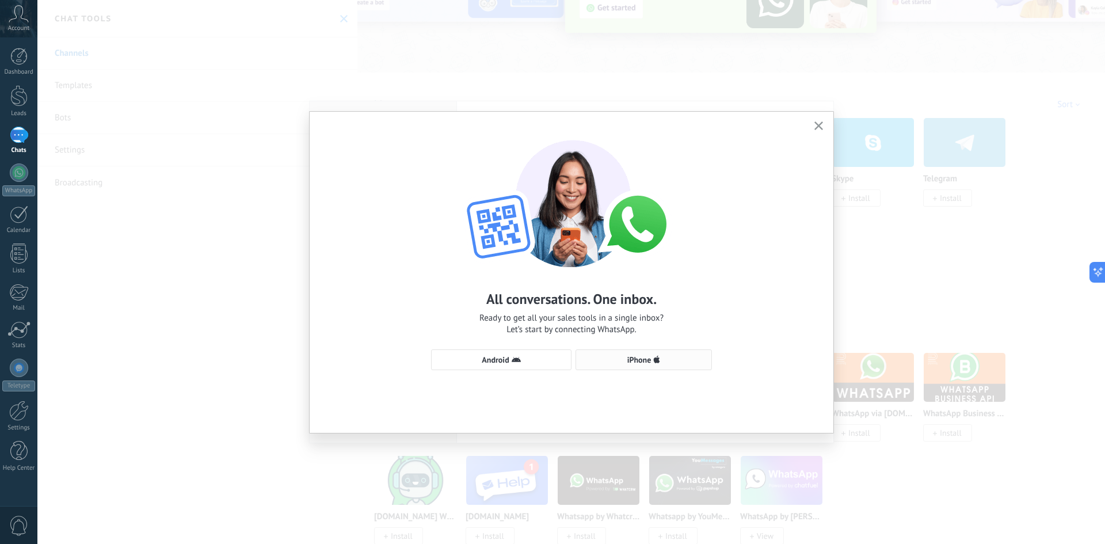
click at [613, 361] on span "iPhone" at bounding box center [644, 359] width 124 height 9
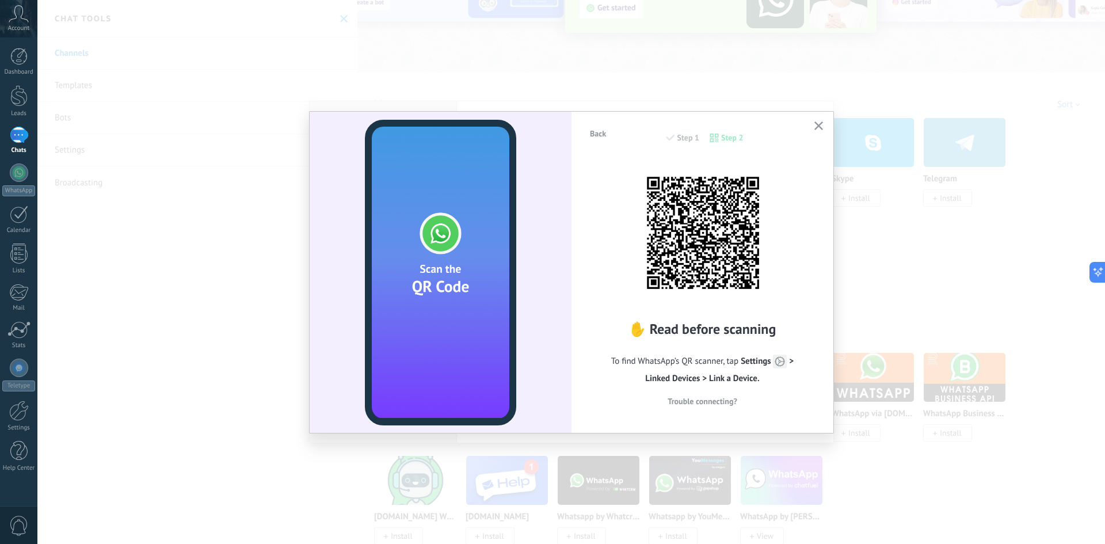
click at [726, 399] on span "Trouble connecting?" at bounding box center [703, 401] width 70 height 8
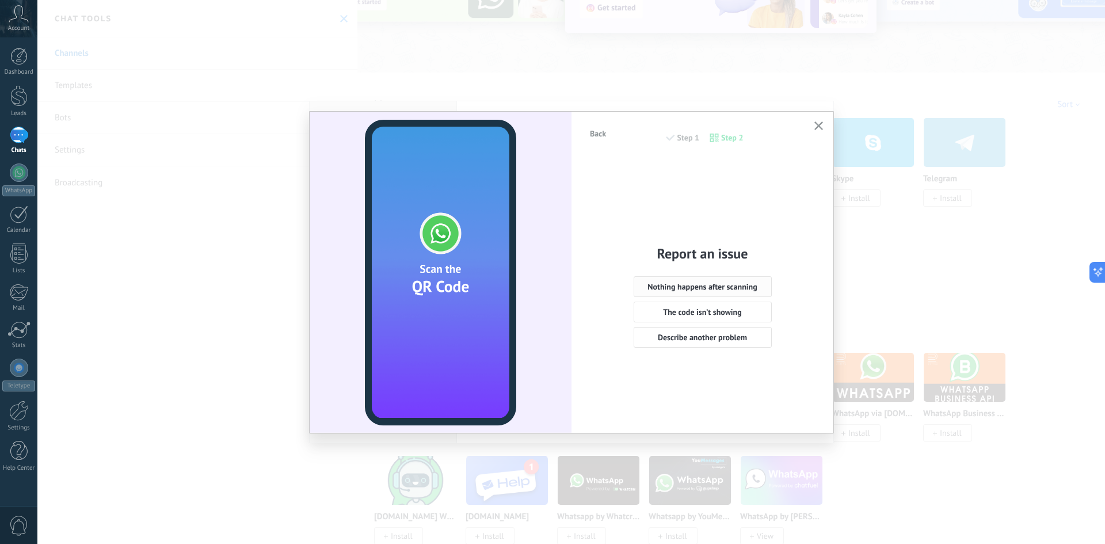
click at [730, 287] on span "Nothing happens after scanning" at bounding box center [702, 287] width 109 height 8
click at [708, 334] on span "Yes, but the code still didn’t scan" at bounding box center [703, 336] width 112 height 8
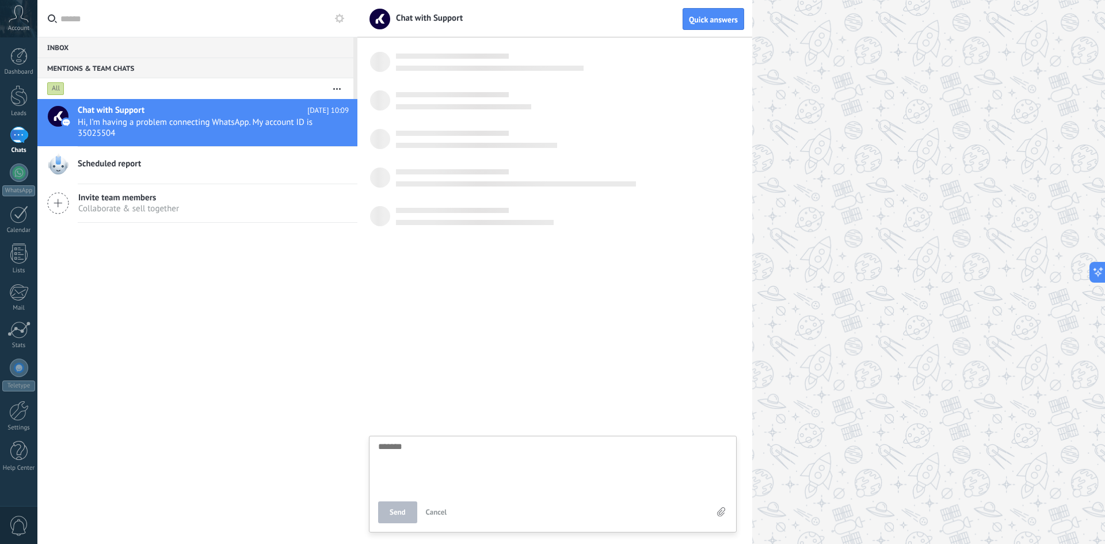
scroll to position [11, 0]
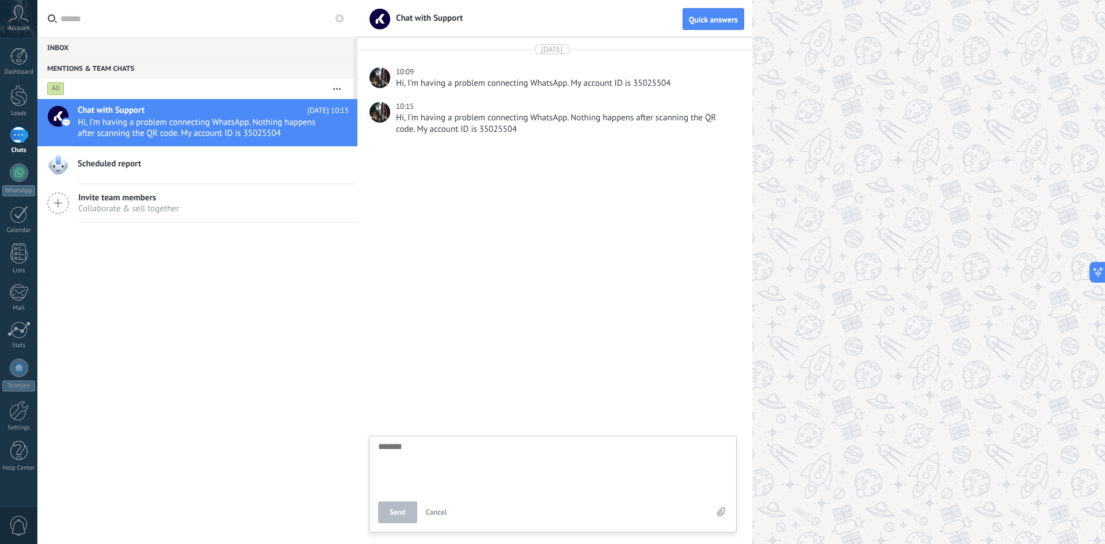
click at [458, 113] on div "Hi, I’m having a problem connecting WhatsApp. Nothing happens after scanning th…" at bounding box center [565, 123] width 339 height 23
click at [704, 21] on span "Quick answers" at bounding box center [713, 20] width 49 height 8
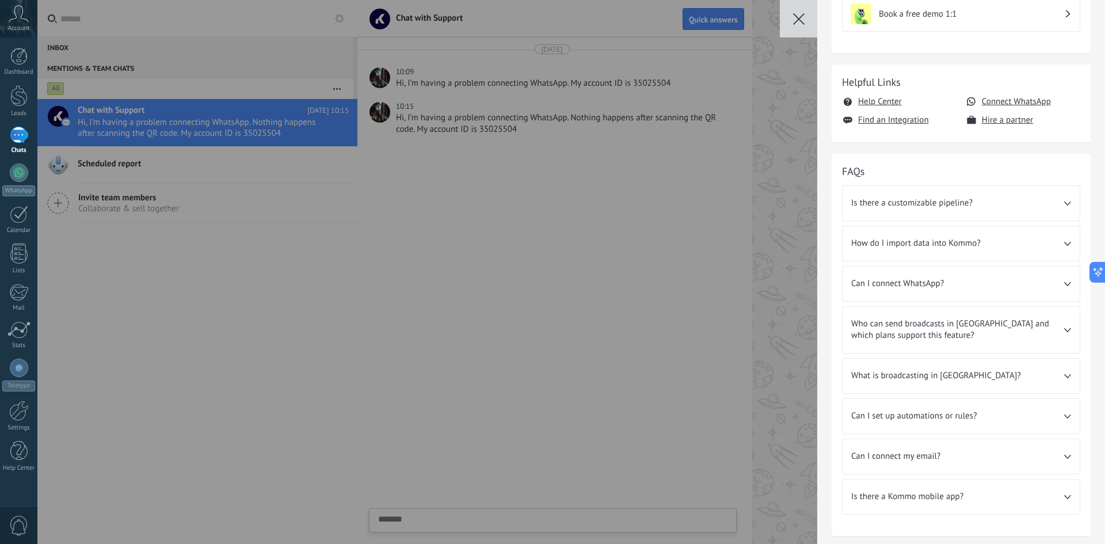
scroll to position [230, 0]
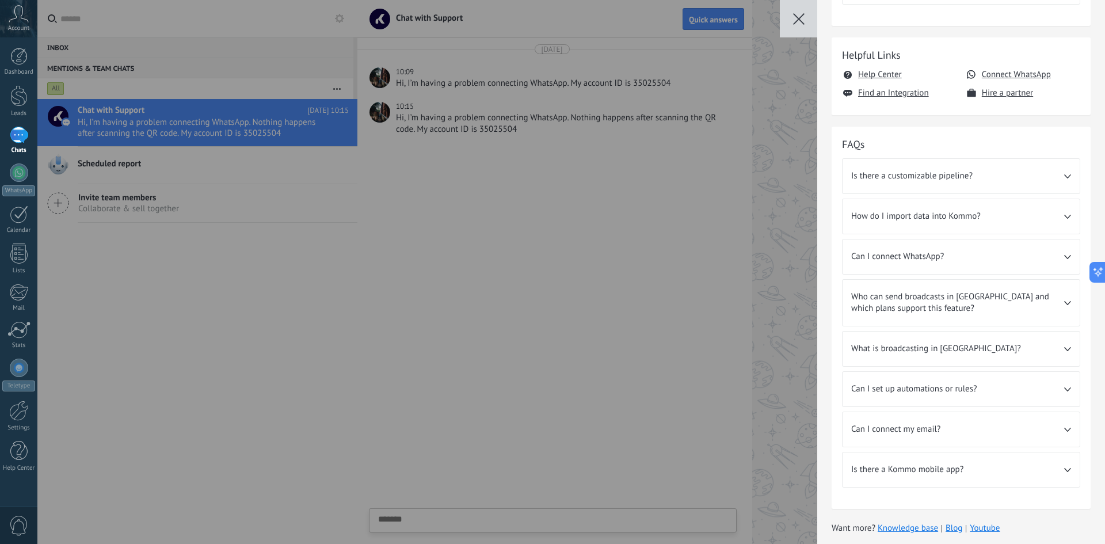
click at [812, 20] on button "button" at bounding box center [798, 18] width 37 height 37
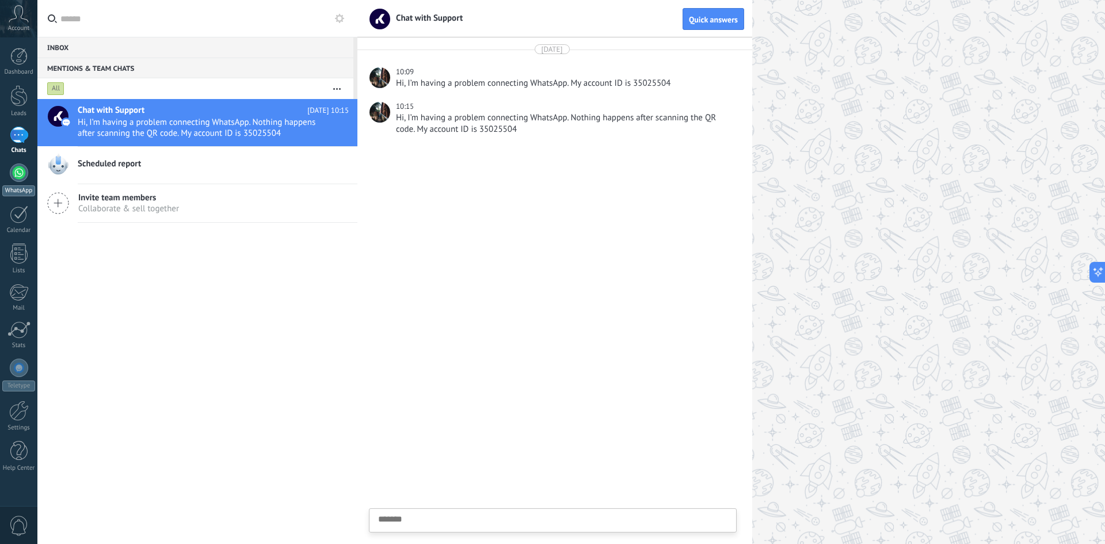
click at [16, 177] on div at bounding box center [19, 173] width 18 height 18
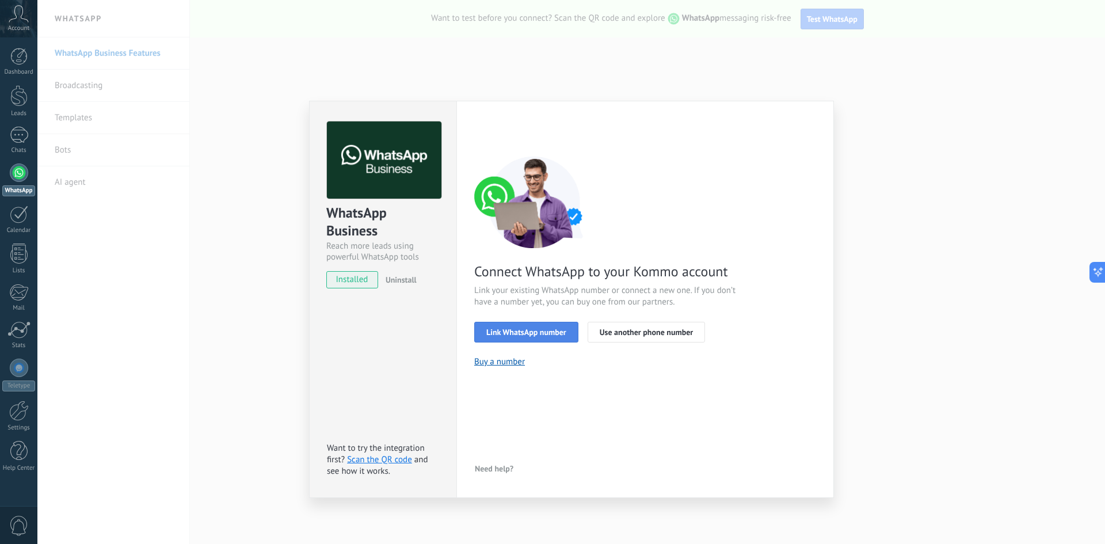
click at [550, 335] on span "Link WhatsApp number" at bounding box center [527, 332] width 80 height 8
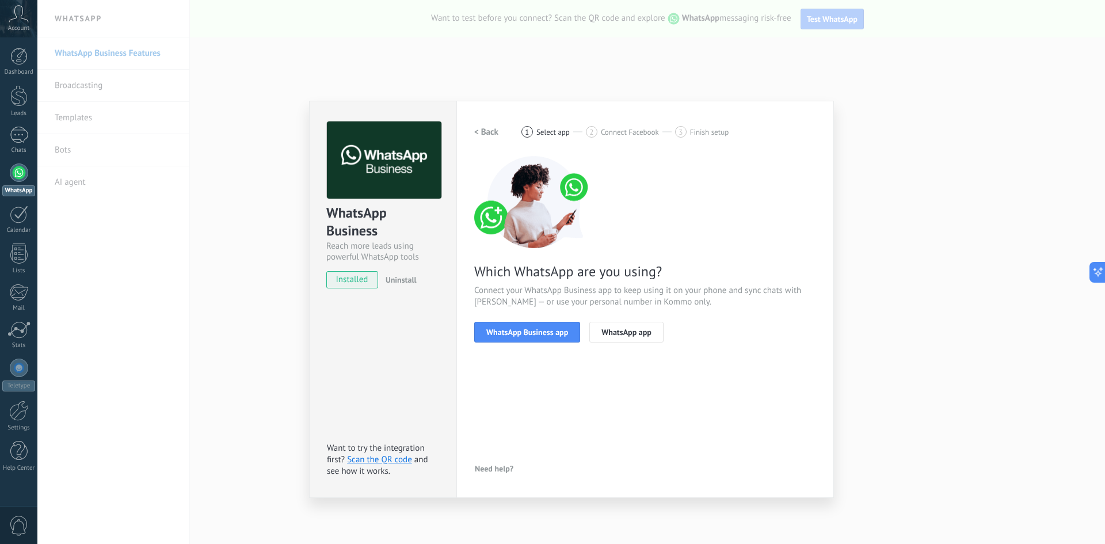
click at [489, 130] on h2 "< Back" at bounding box center [486, 132] width 24 height 11
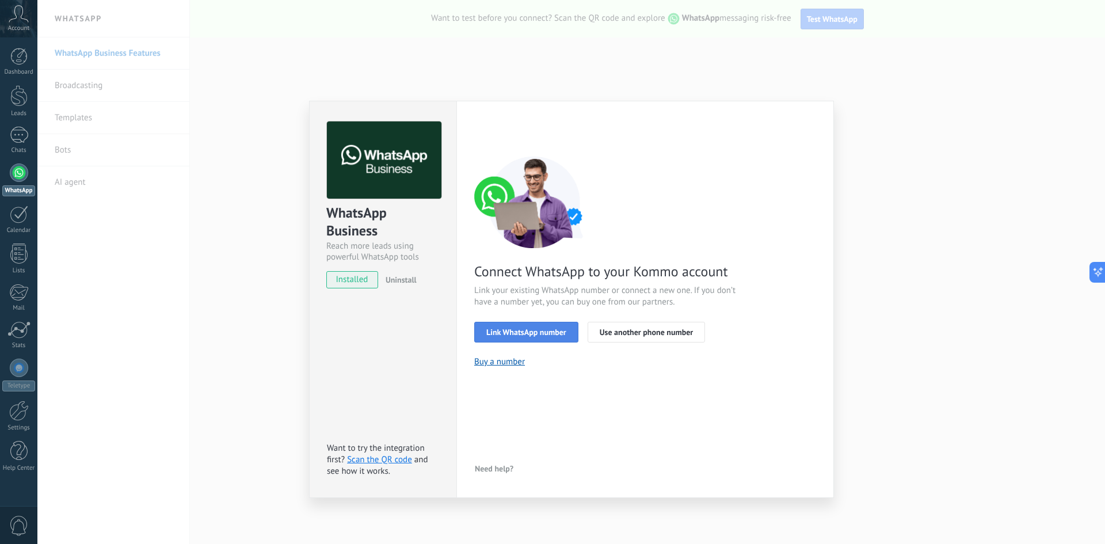
click at [547, 333] on span "Link WhatsApp number" at bounding box center [527, 332] width 80 height 8
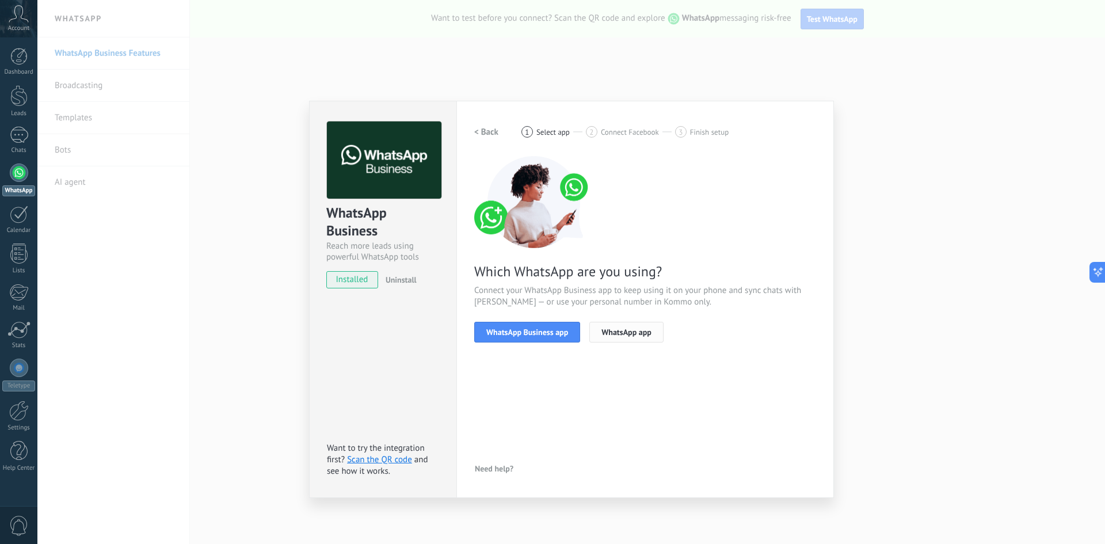
click at [634, 330] on span "WhatsApp app" at bounding box center [627, 332] width 50 height 8
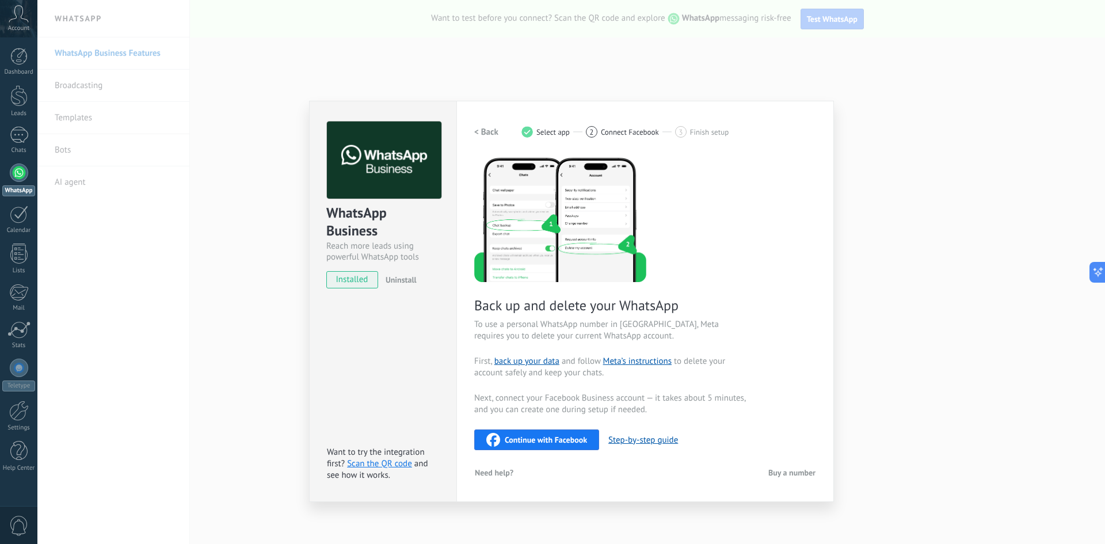
click at [554, 436] on span "Continue with Facebook" at bounding box center [546, 440] width 82 height 8
